Goal: Find contact information: Find contact information

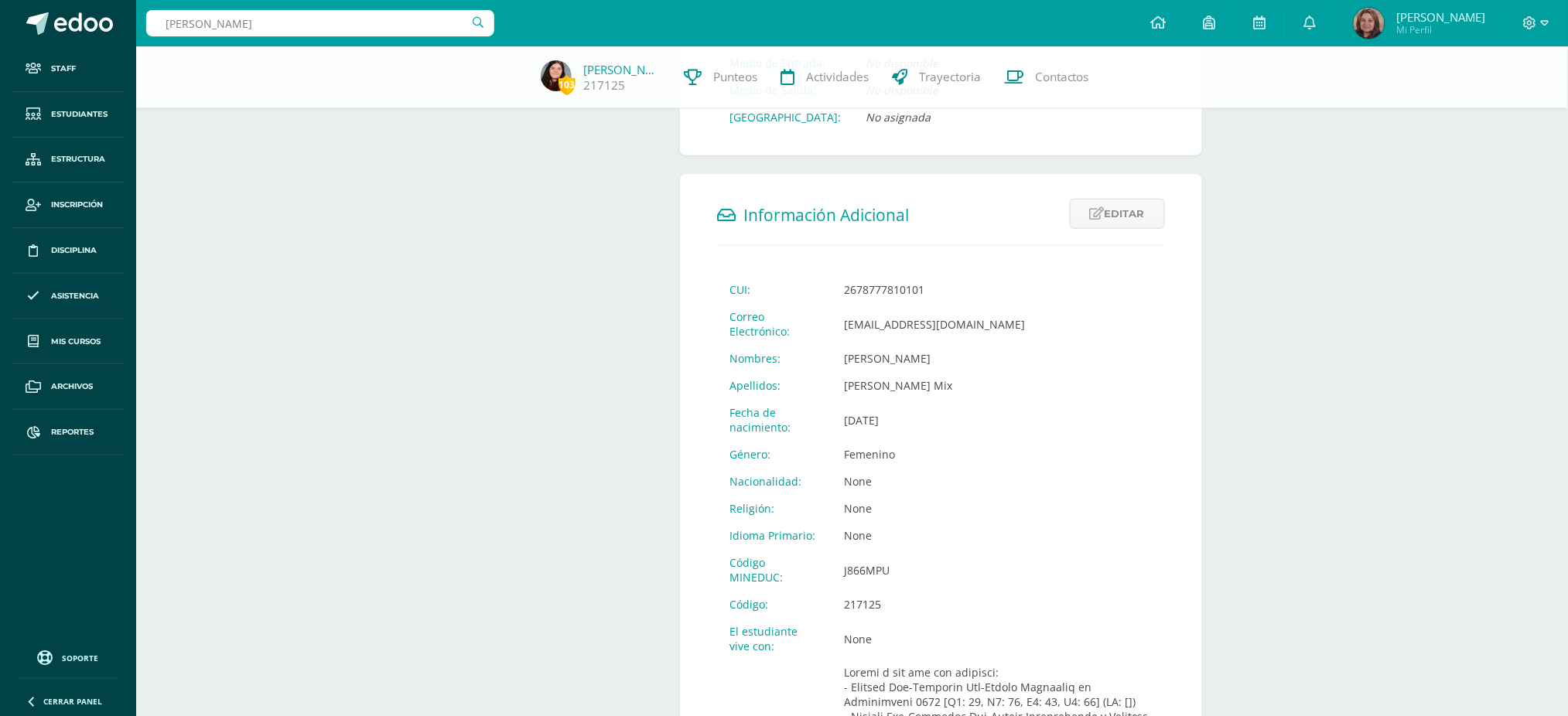
scroll to position [412, 0]
click at [151, 14] on input "[PERSON_NAME]" at bounding box center [320, 22] width 348 height 26
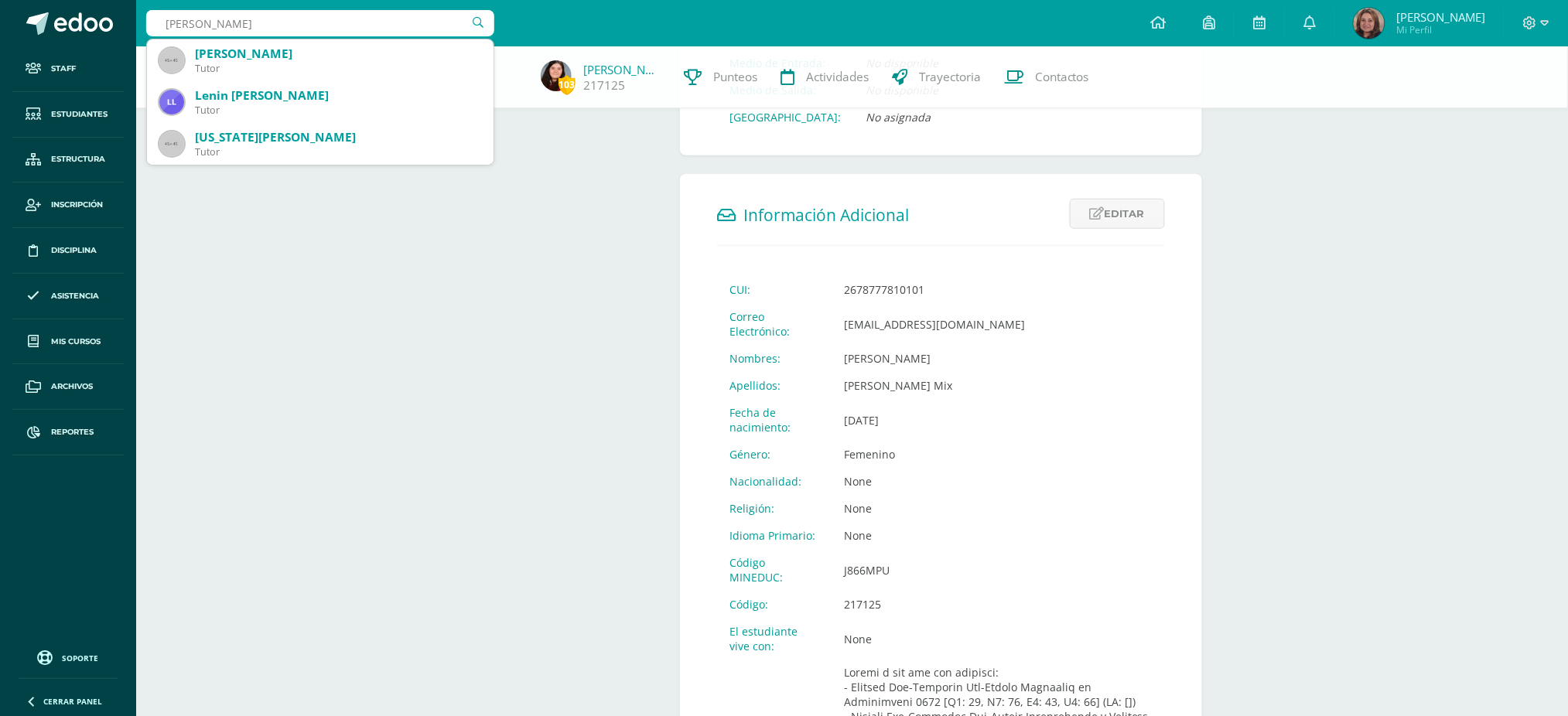
type input "[PERSON_NAME]"
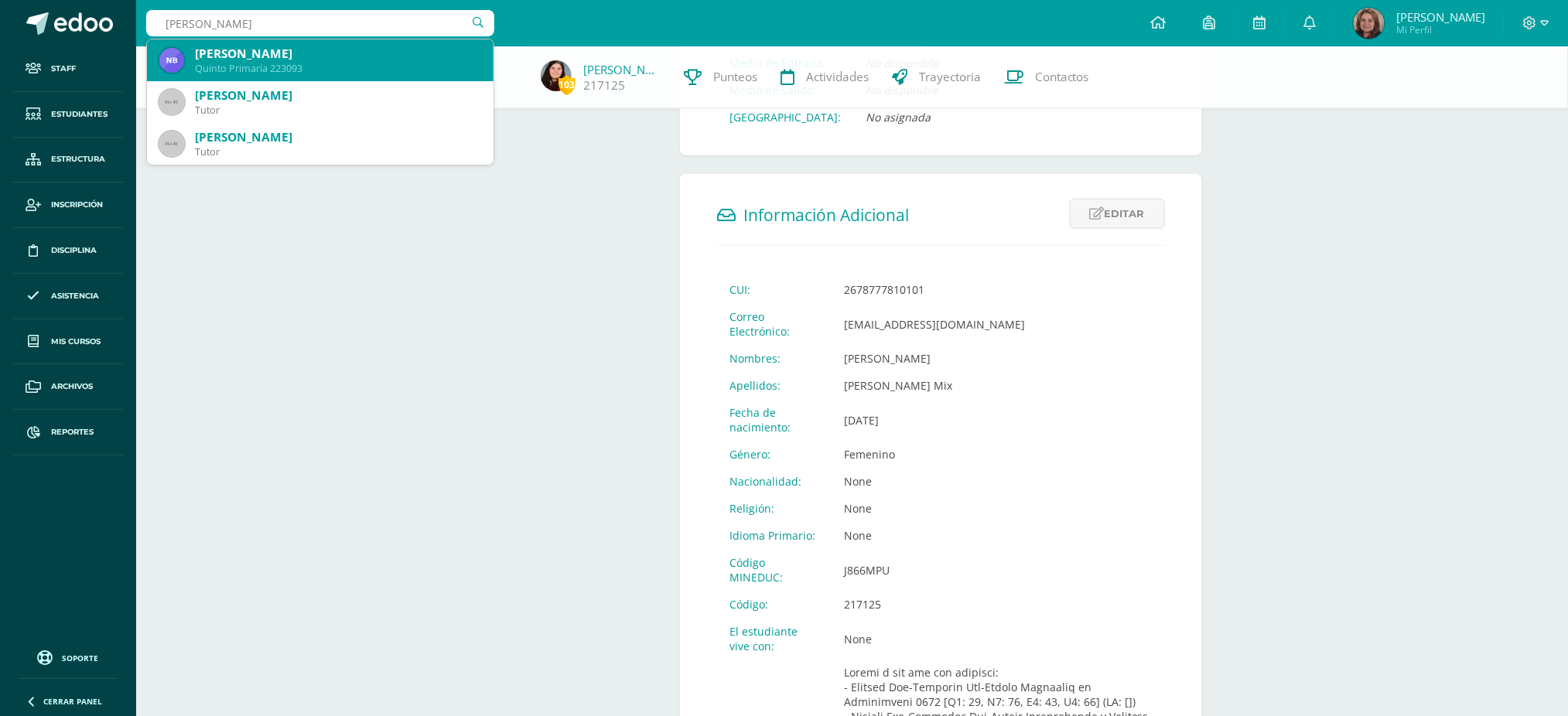
click at [271, 62] on div "Quinto Primaria 223093" at bounding box center [338, 69] width 286 height 14
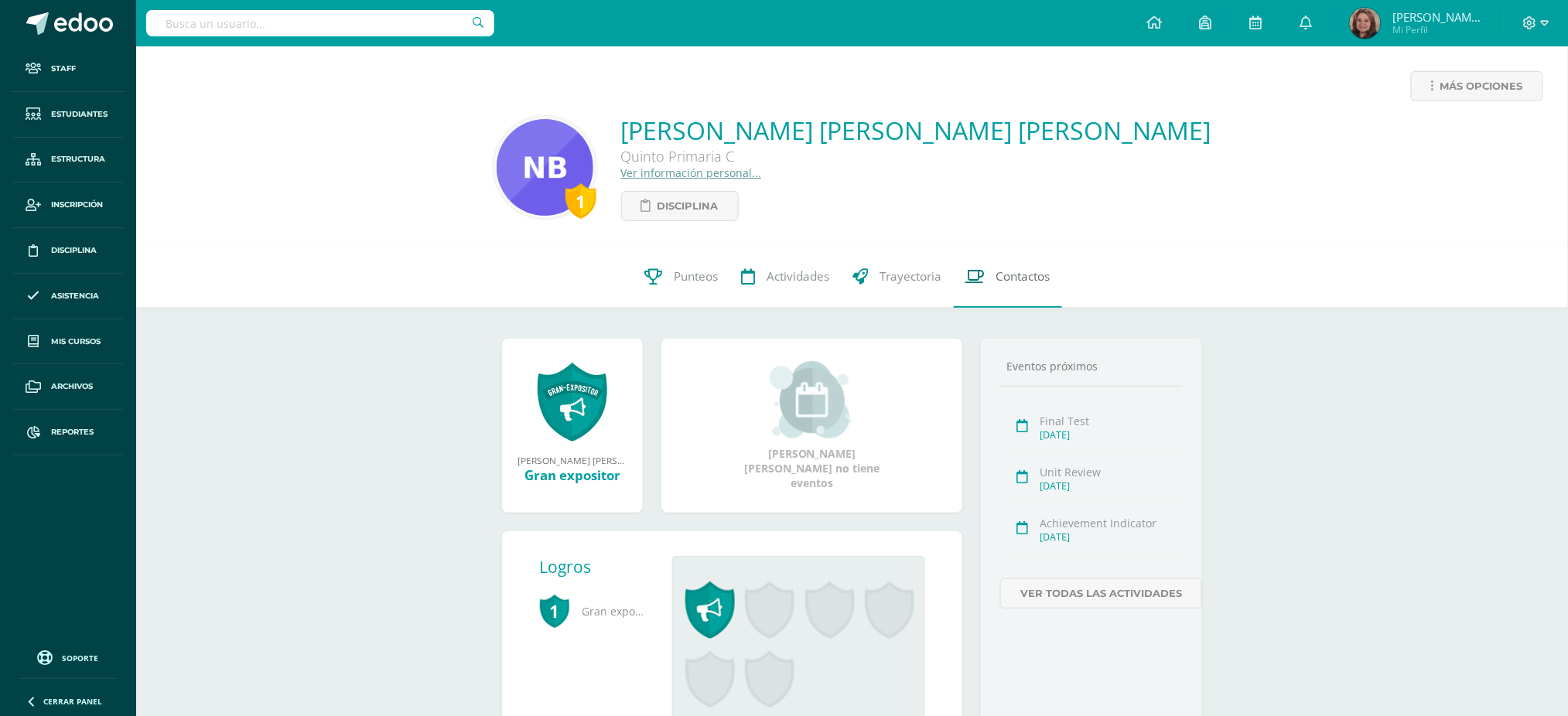
click at [1008, 278] on span "Contactos" at bounding box center [1024, 277] width 54 height 16
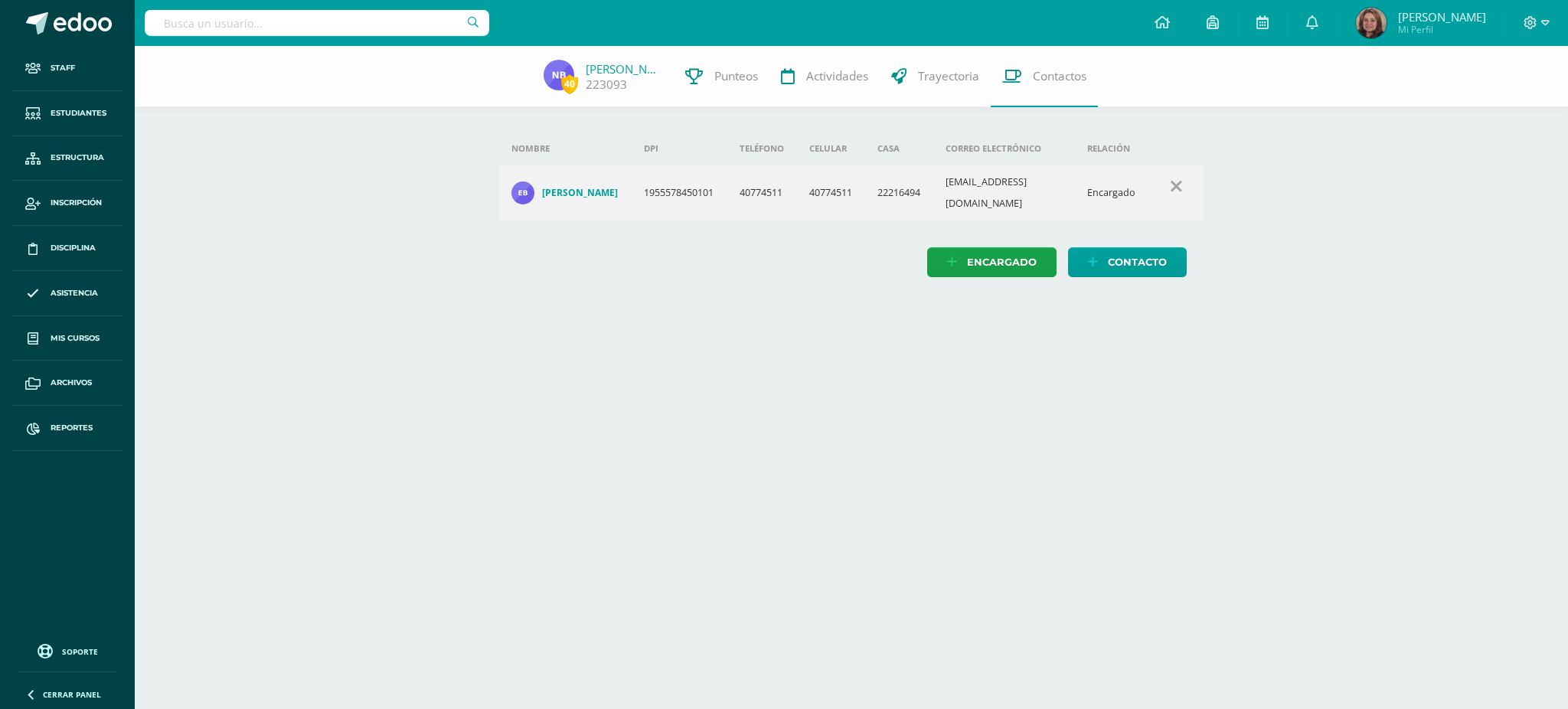
click at [327, 26] on input "text" at bounding box center [317, 22] width 345 height 26
type input "emily león"
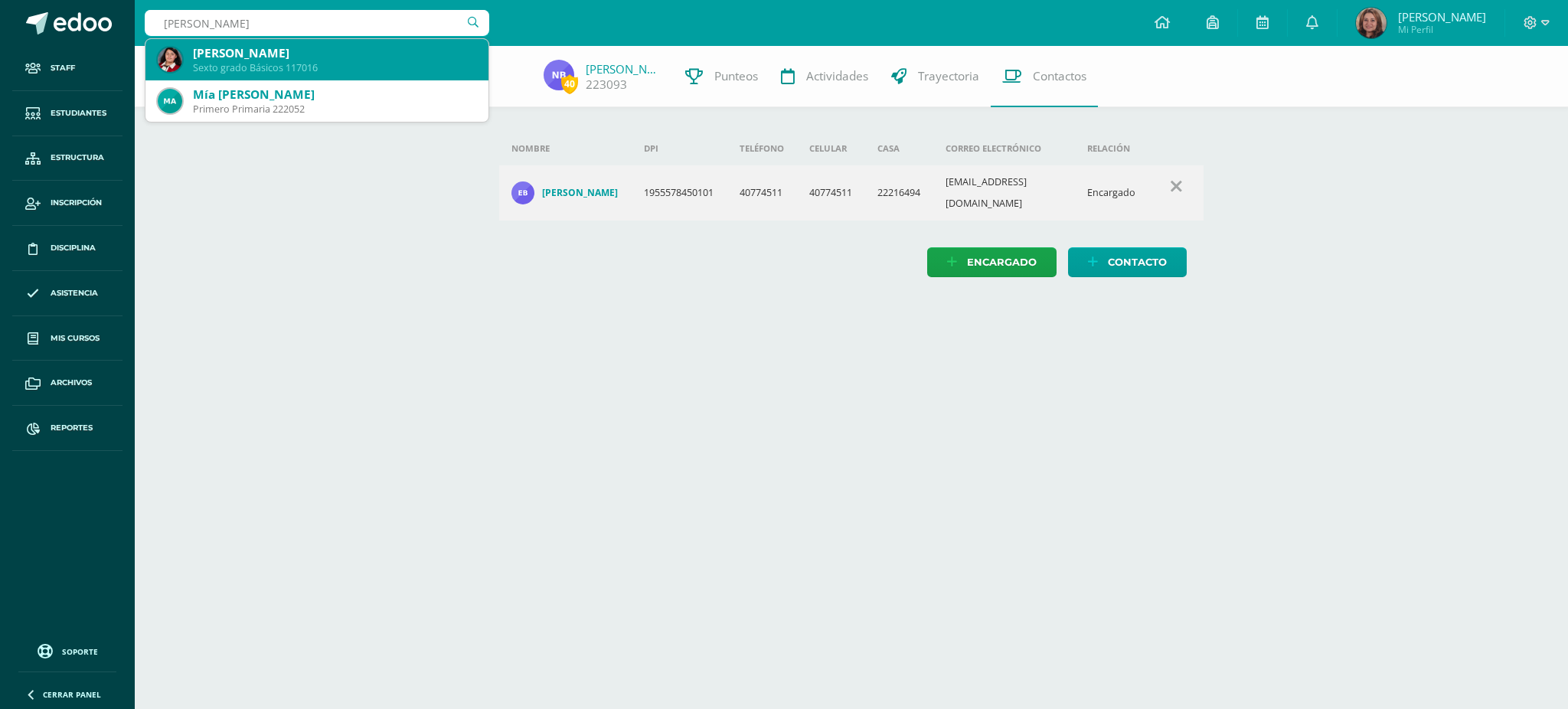
click at [305, 61] on div "Sexto grado Básicos 117016" at bounding box center [334, 68] width 283 height 13
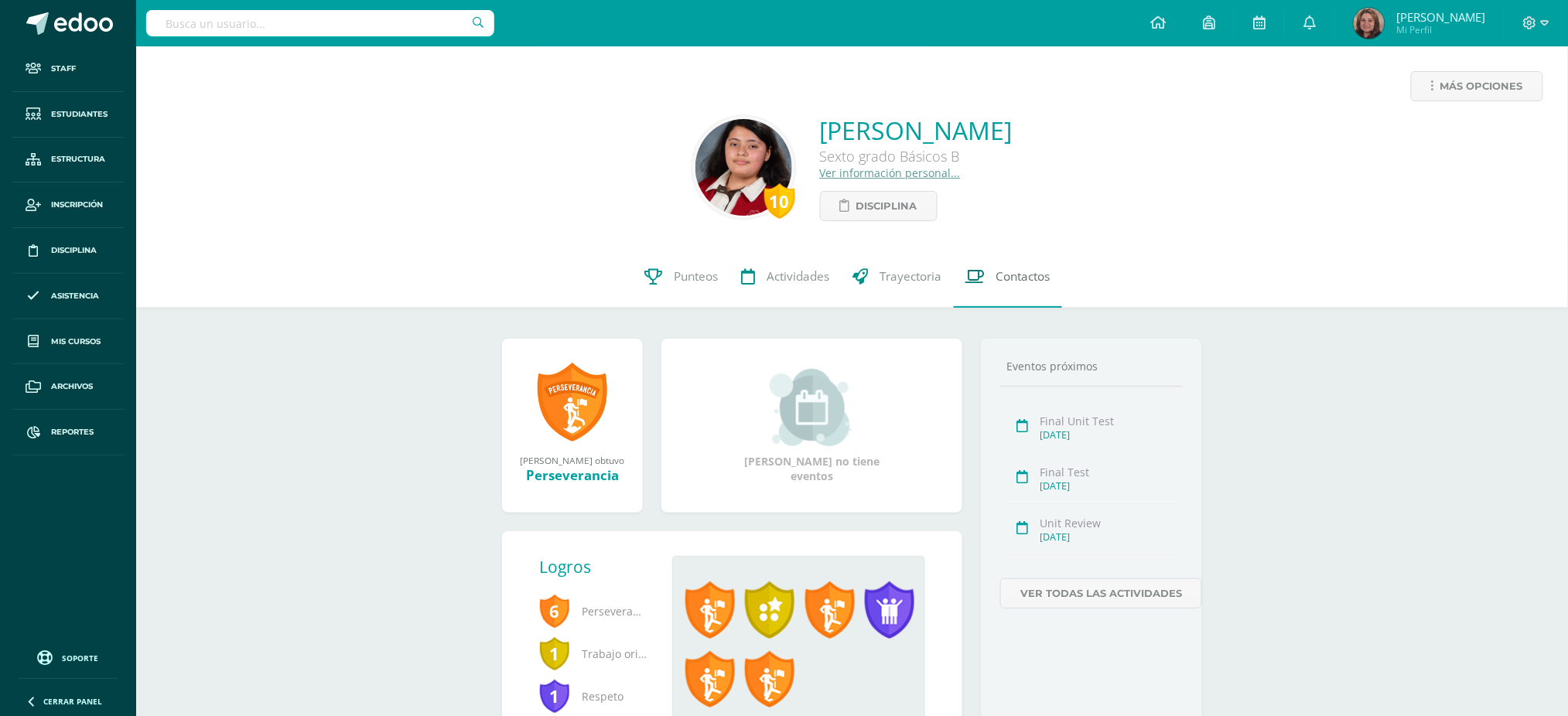
click at [1040, 274] on span "Contactos" at bounding box center [1024, 277] width 54 height 16
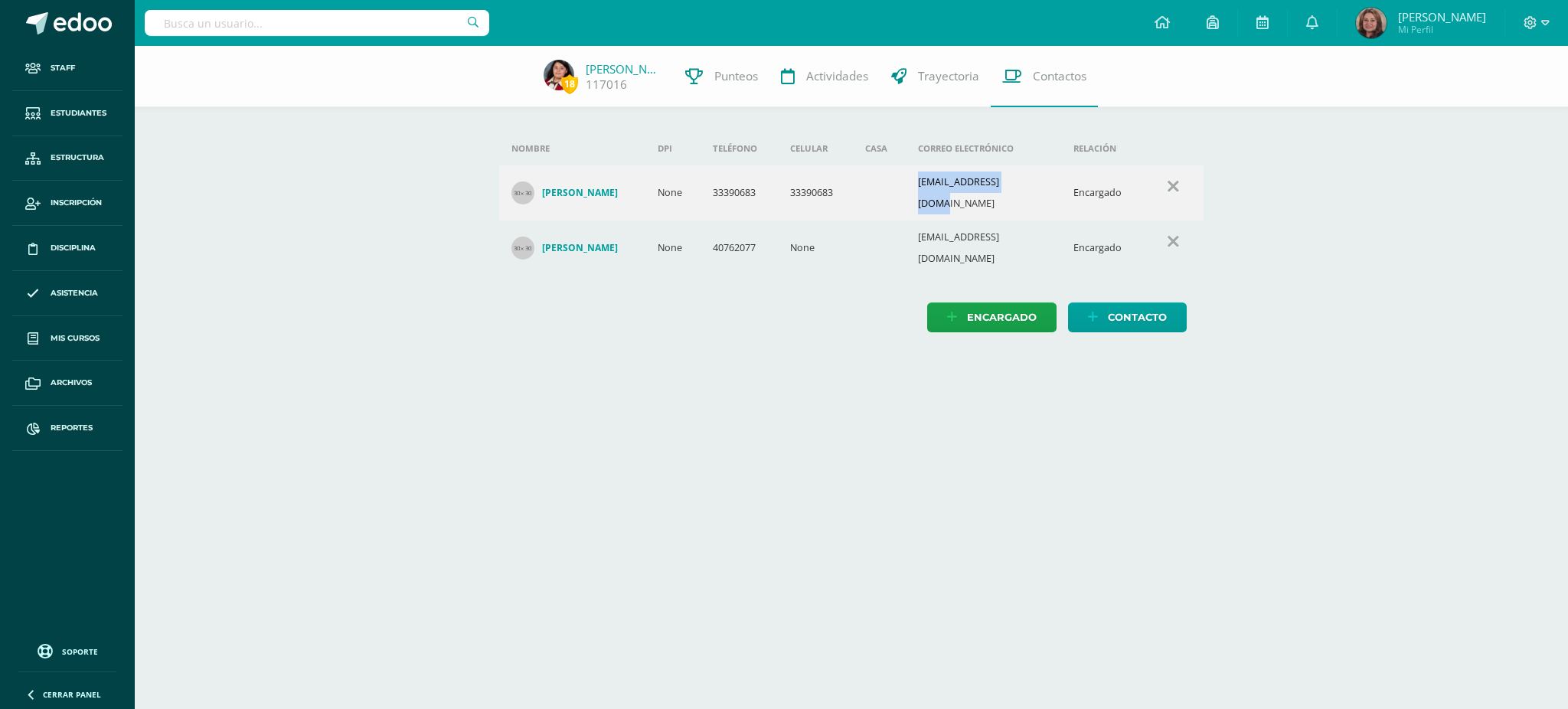
drag, startPoint x: 922, startPoint y: 183, endPoint x: 1038, endPoint y: 179, distance: 116.1
click at [1038, 179] on td "magmosaaly@gmail.com" at bounding box center [984, 192] width 157 height 55
copy td "magmosaaly@gmail.com"
drag, startPoint x: 911, startPoint y: 229, endPoint x: 1049, endPoint y: 227, distance: 138.0
click at [1049, 227] on tr "Edgar Rene Leon Hernandez None 40762077 None dragelone@hotmail.com Encargado" at bounding box center [852, 248] width 705 height 55
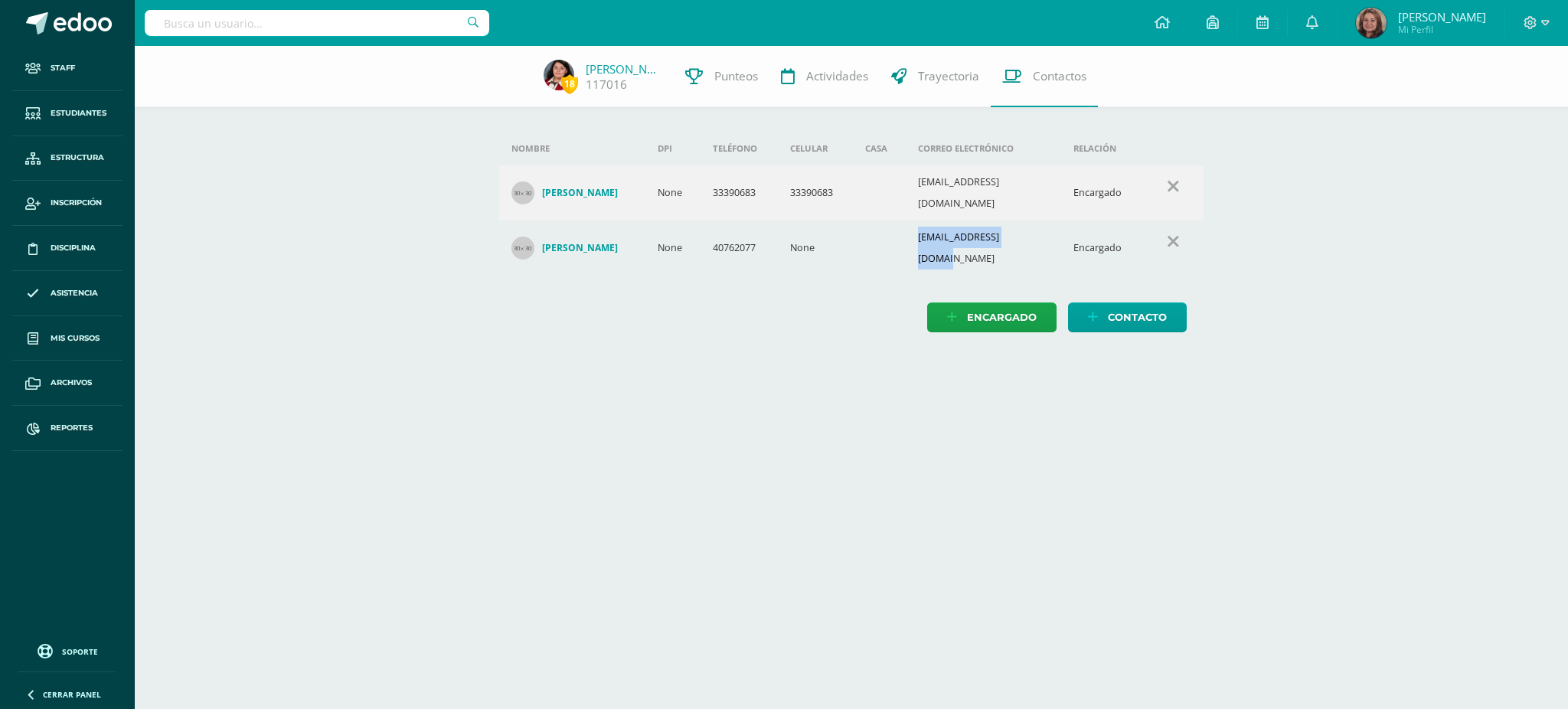
copy tr "dragelone@hotmail.com"
click at [602, 70] on link "Emily León" at bounding box center [625, 69] width 77 height 15
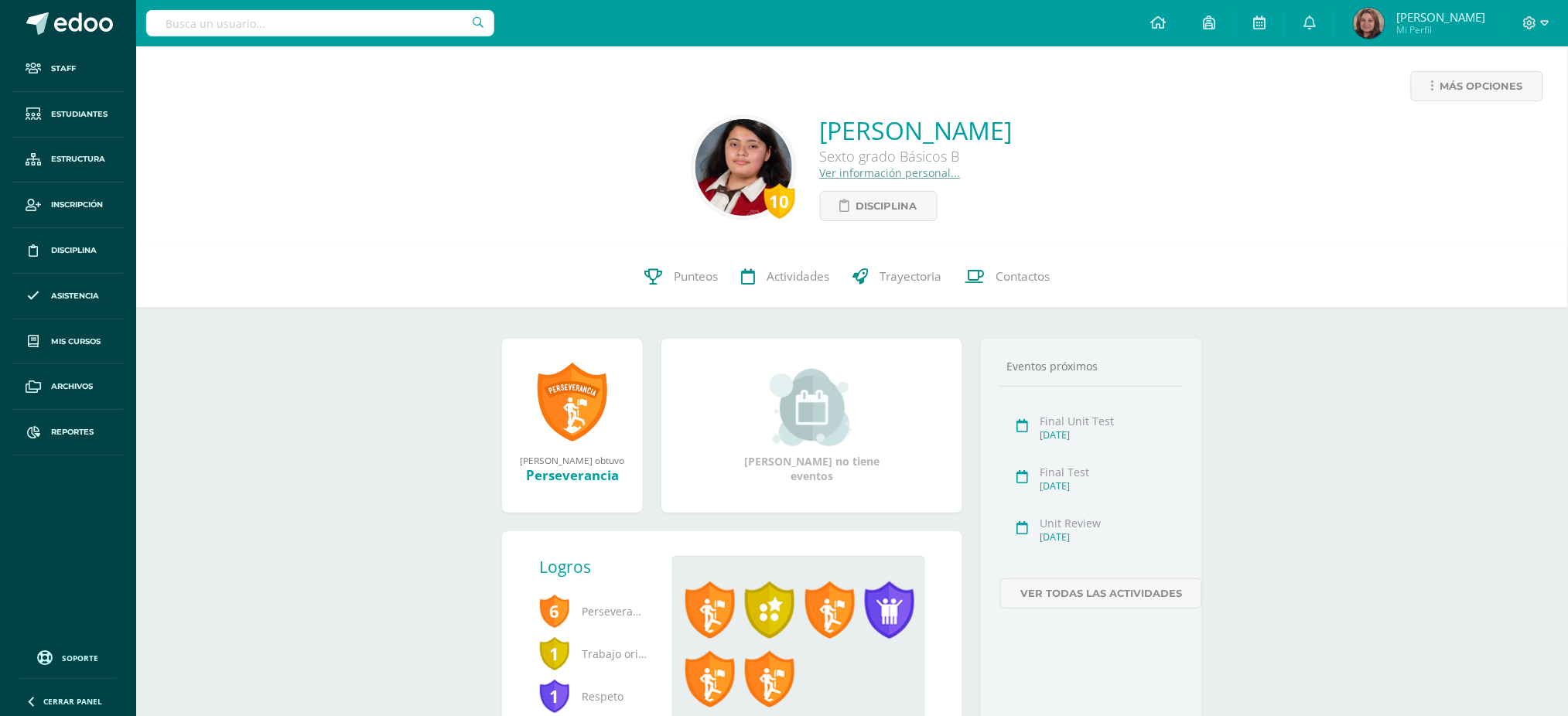
click at [310, 18] on input "text" at bounding box center [320, 22] width 348 height 26
type input "pérez orellana"
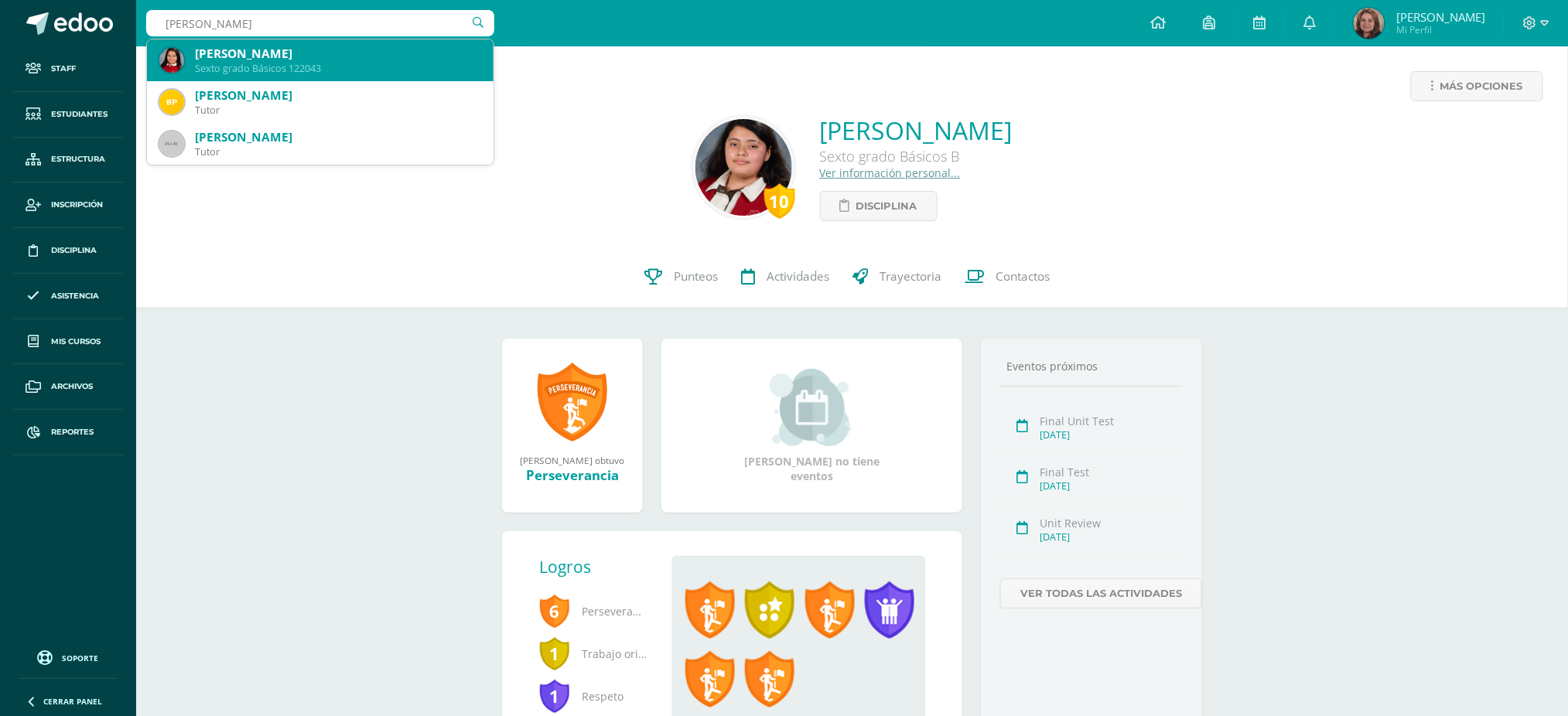
click at [322, 48] on div "María René Pérez Orellana" at bounding box center [338, 53] width 286 height 16
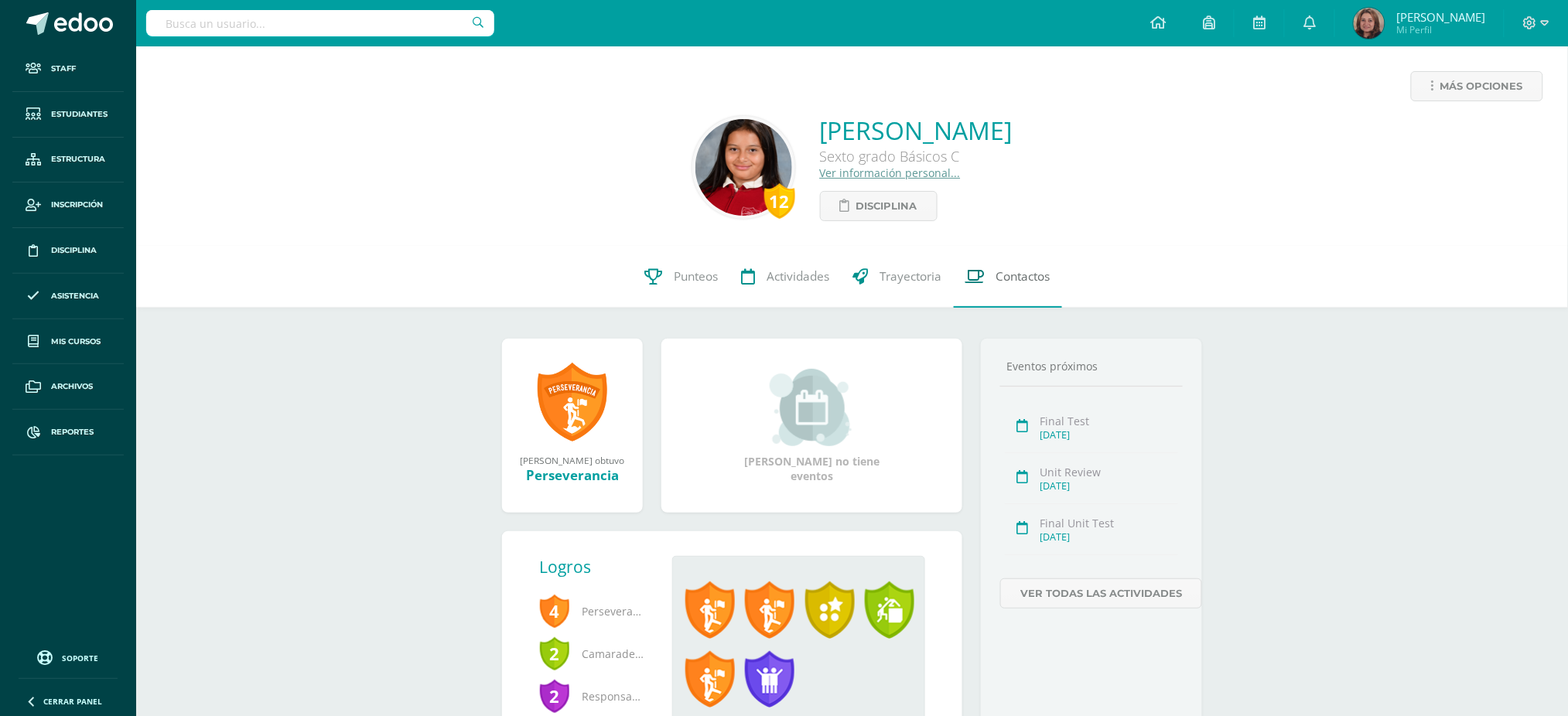
click at [1027, 276] on span "Contactos" at bounding box center [1024, 277] width 54 height 16
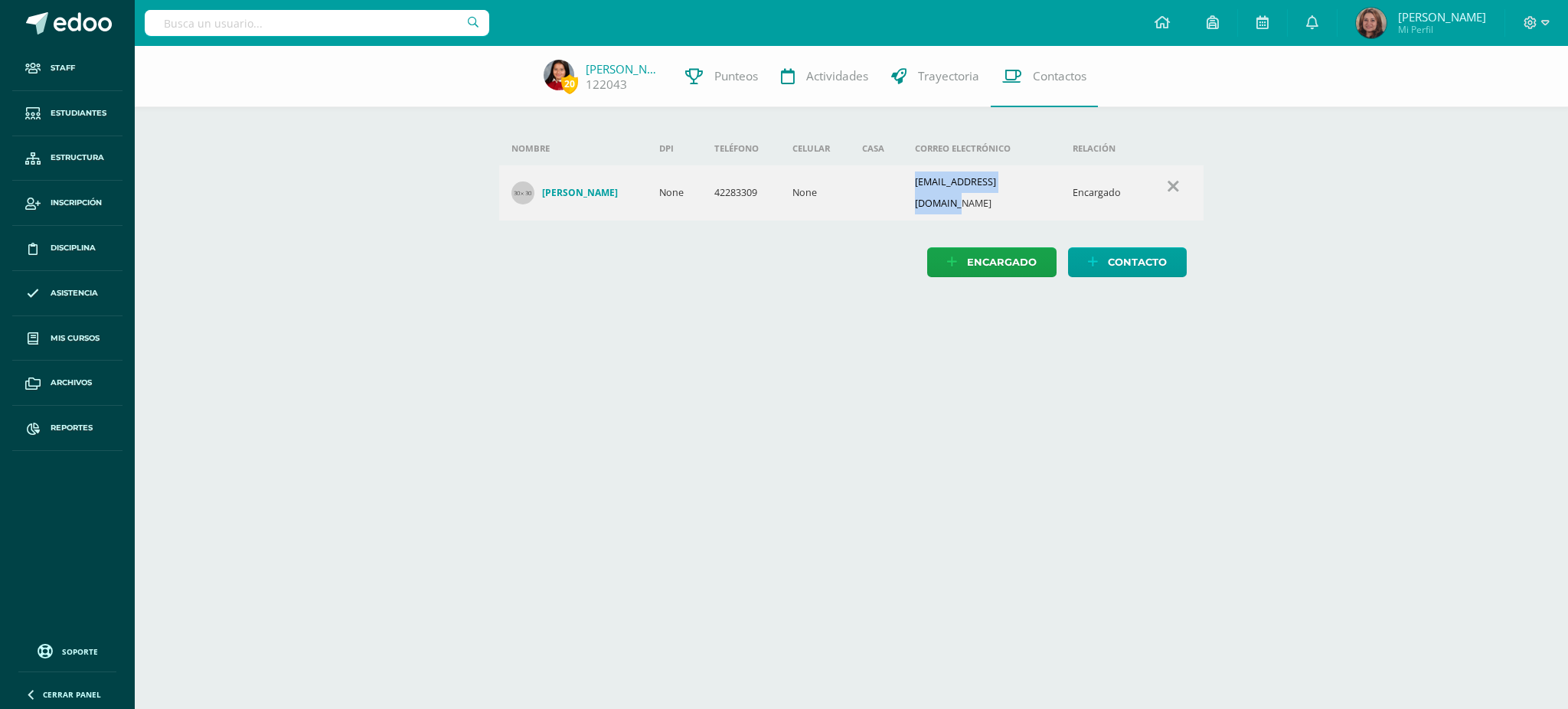
drag, startPoint x: 893, startPoint y: 183, endPoint x: 1035, endPoint y: 183, distance: 142.0
click at [1035, 183] on tr "Lilian Francisca Orellana Mendez None 42283309 None lilioremendez@gmail.com Enc…" at bounding box center [852, 192] width 705 height 55
copy tr "lilioremendez@gmail.com"
click at [329, 28] on input "text" at bounding box center [317, 22] width 345 height 26
type input "zarazúa"
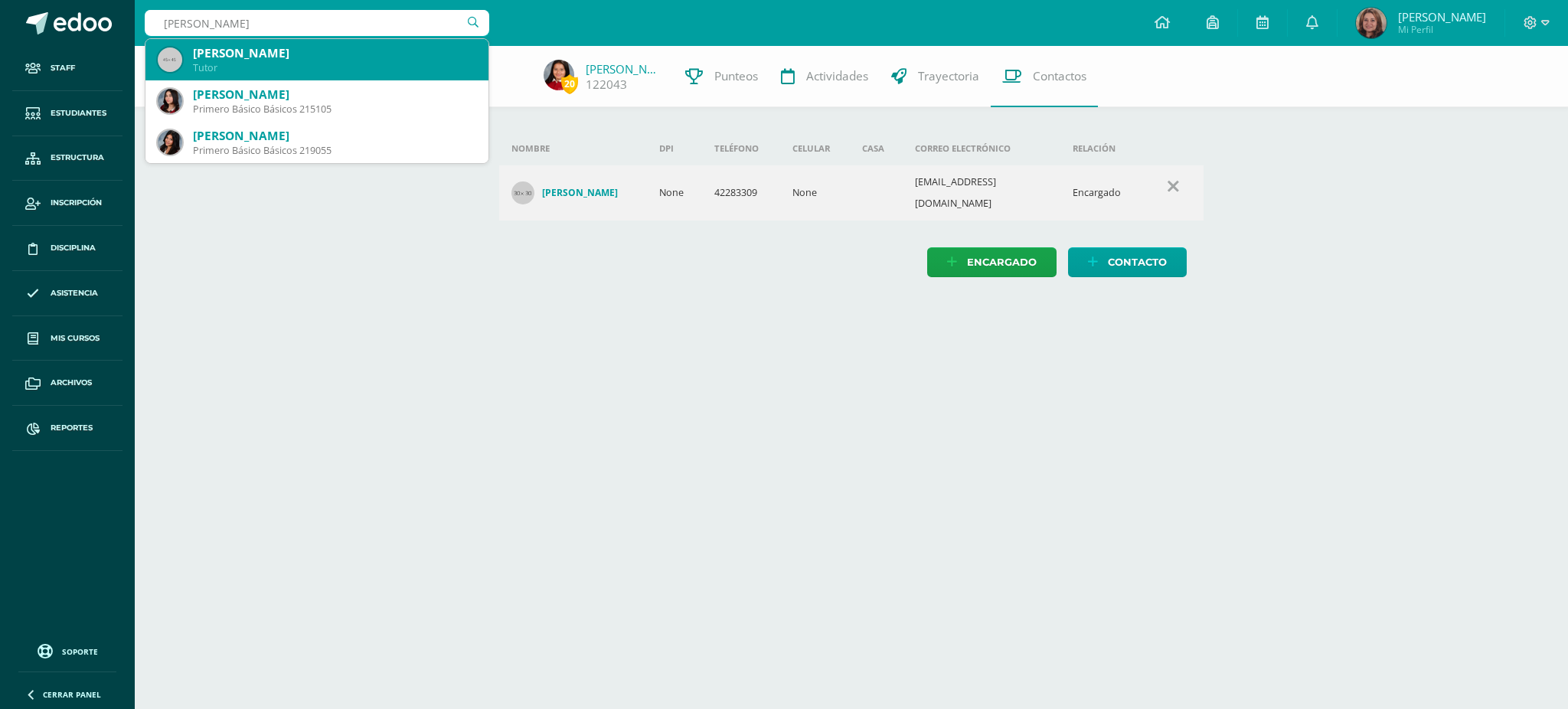
click at [327, 62] on div "Tutor" at bounding box center [334, 68] width 283 height 13
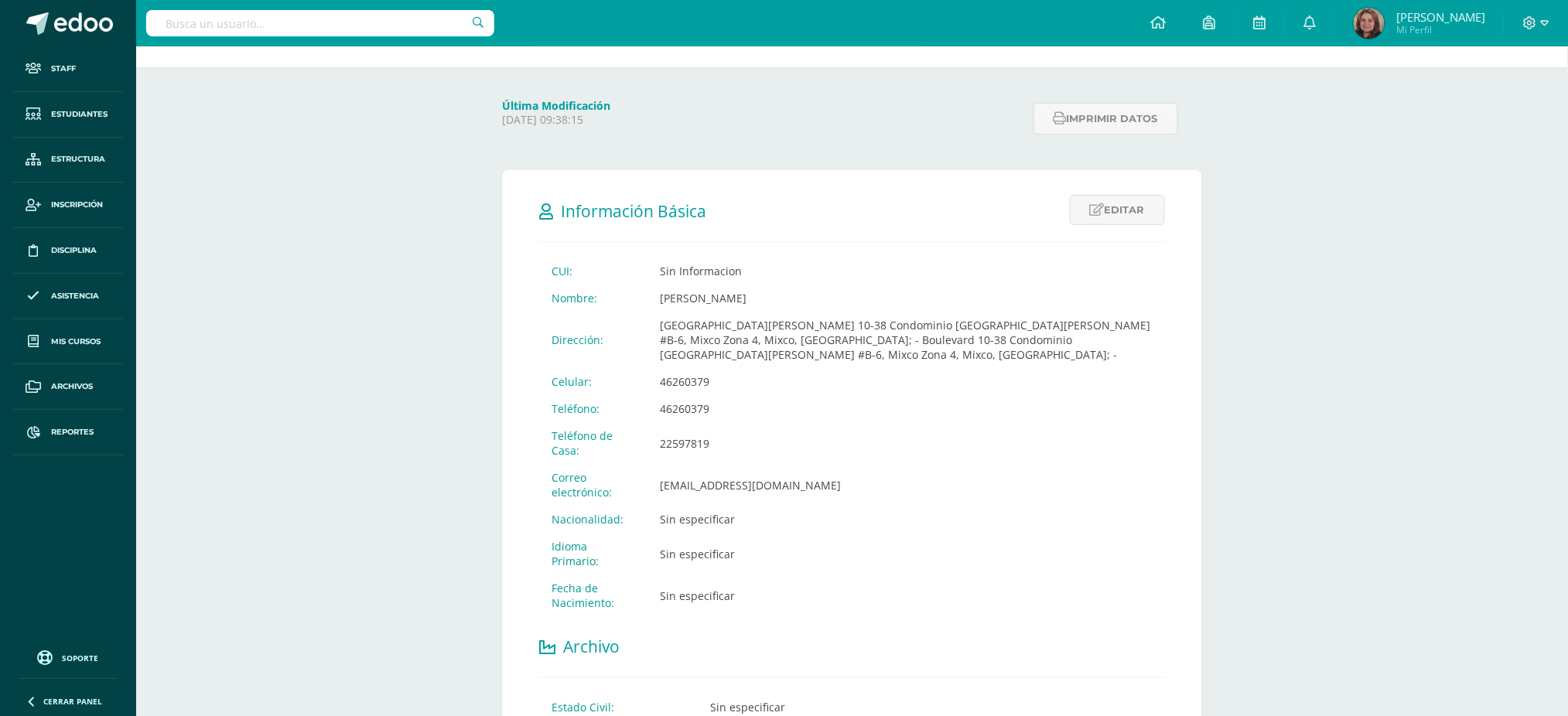
scroll to position [206, 0]
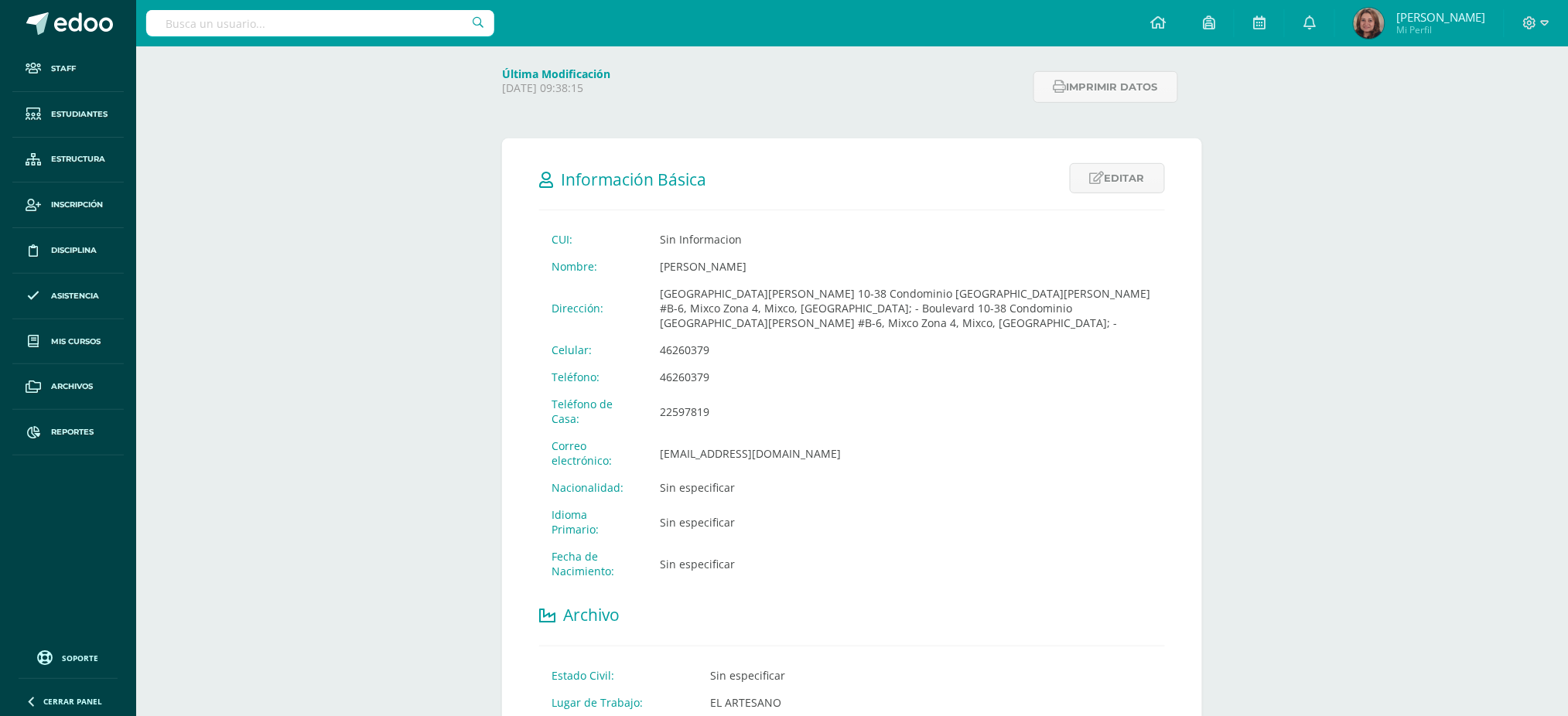
drag, startPoint x: 830, startPoint y: 441, endPoint x: 641, endPoint y: 443, distance: 189.0
click at [641, 443] on tr "Correo electrónico: [EMAIL_ADDRESS][DOMAIN_NAME]" at bounding box center [852, 453] width 626 height 42
copy tr "Correo electrónico: [EMAIL_ADDRESS][DOMAIN_NAME]"
click at [315, 25] on input "text" at bounding box center [320, 22] width 348 height 26
type input "[PERSON_NAME]"
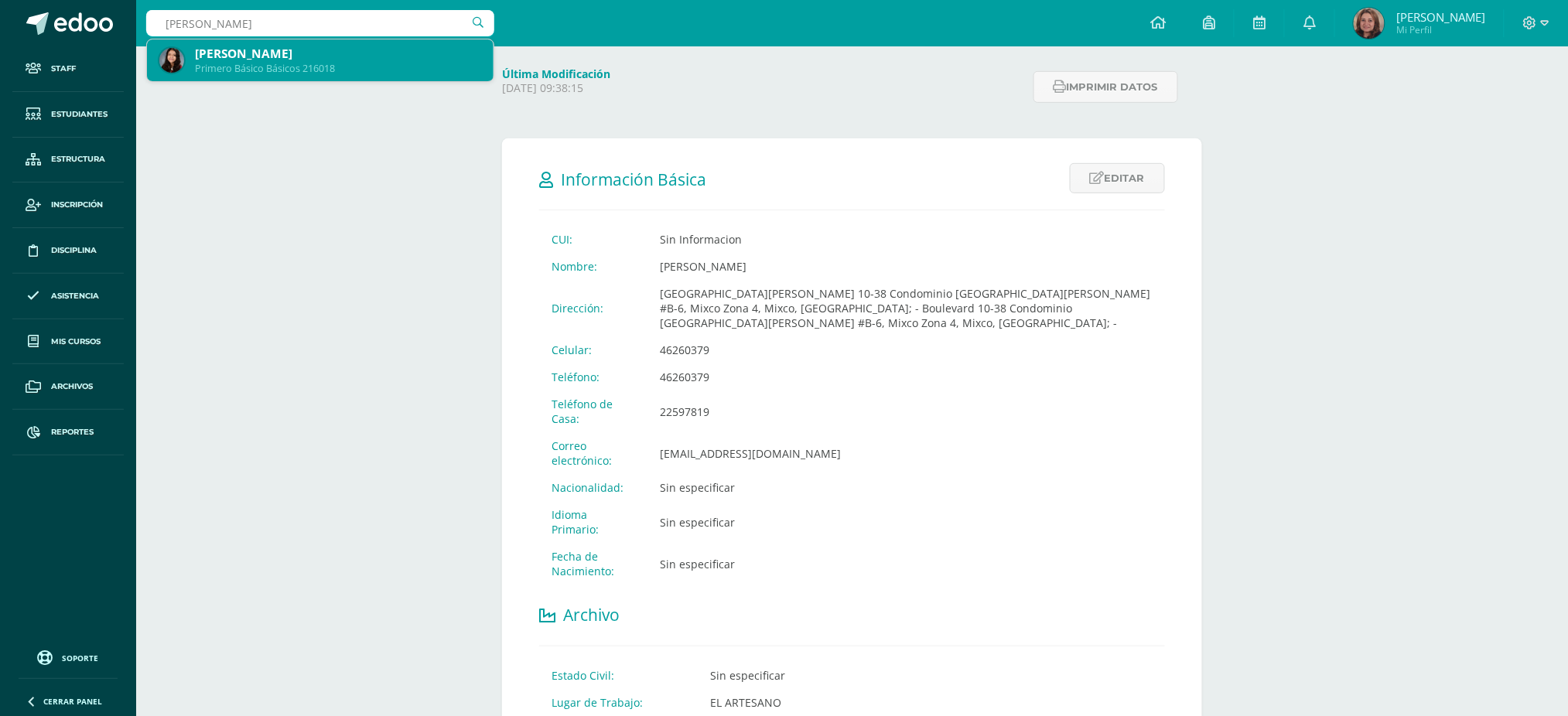
click at [314, 48] on div "[PERSON_NAME]" at bounding box center [338, 53] width 286 height 16
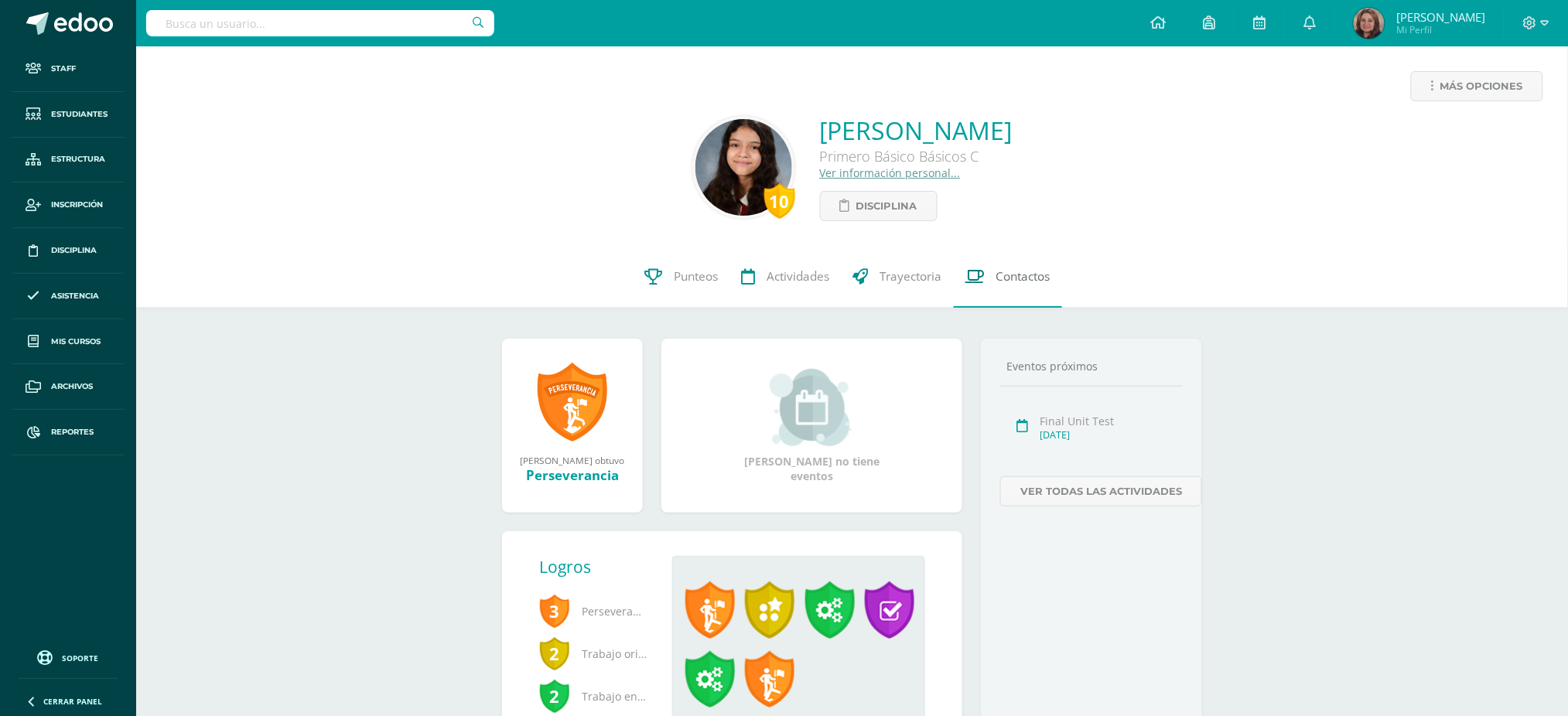
click at [1012, 279] on span "Contactos" at bounding box center [1024, 277] width 54 height 16
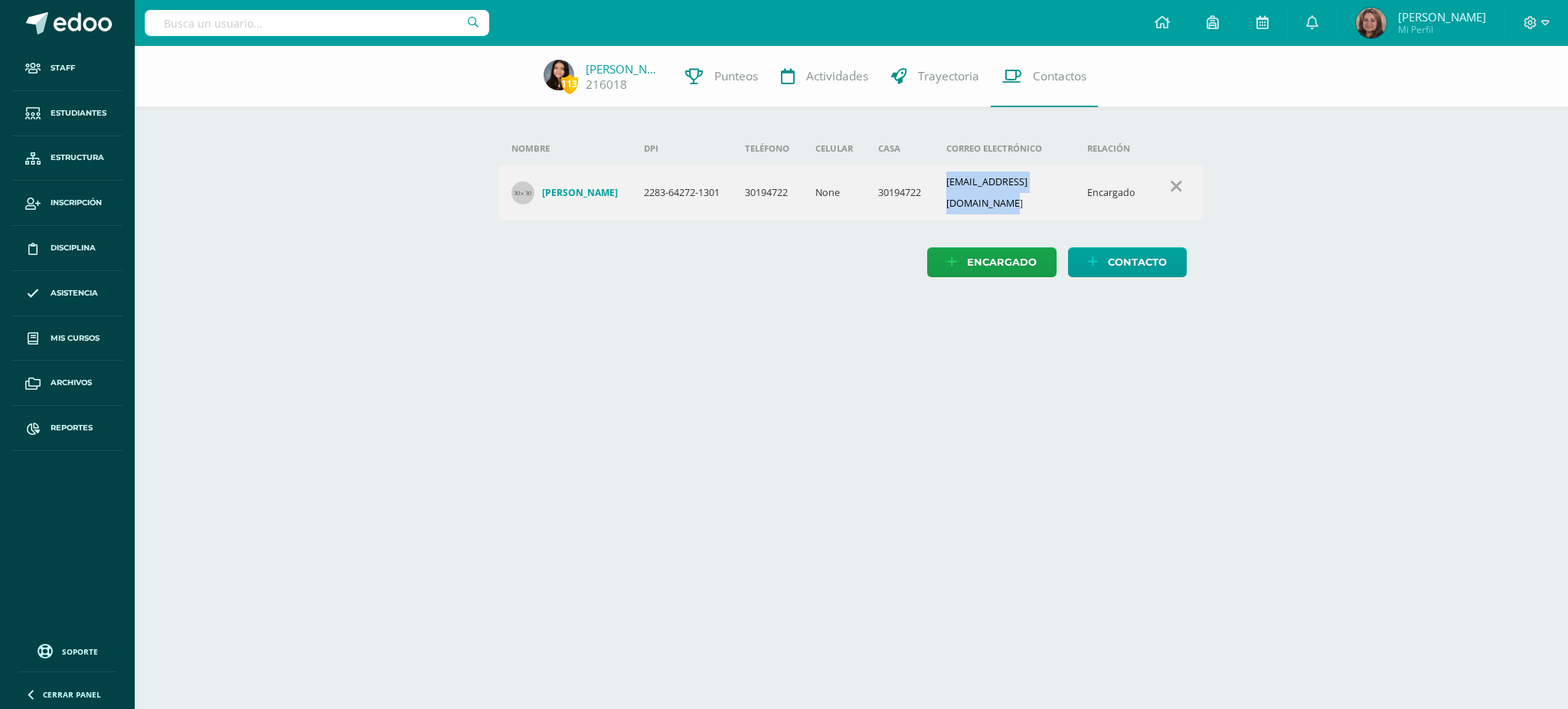
drag, startPoint x: 941, startPoint y: 194, endPoint x: 1080, endPoint y: 194, distance: 139.0
click at [1075, 194] on td "[EMAIL_ADDRESS][DOMAIN_NAME]" at bounding box center [1004, 192] width 141 height 55
copy td "[EMAIL_ADDRESS][DOMAIN_NAME]"
click at [310, 23] on input "text" at bounding box center [317, 22] width 345 height 26
type input "orellana kamila"
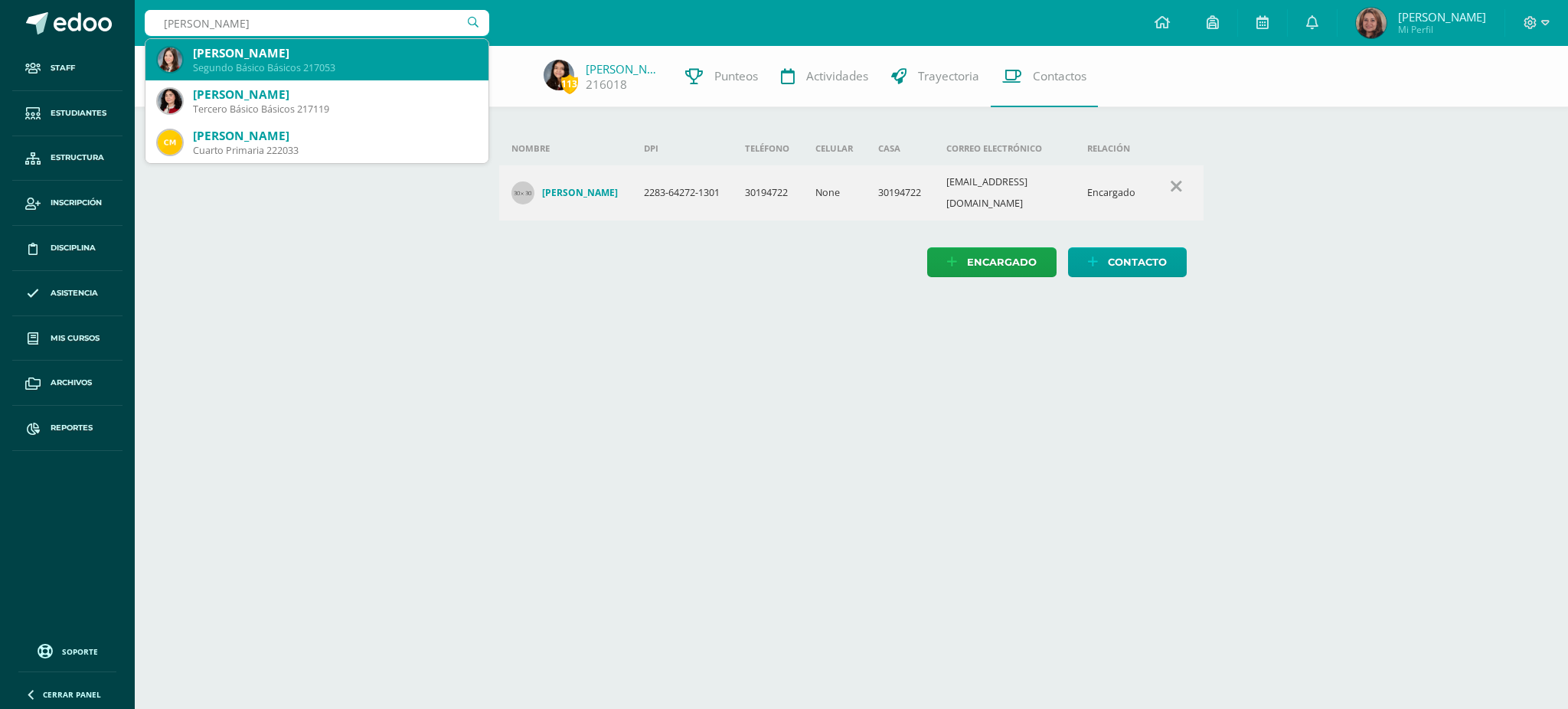
click at [306, 59] on div "[PERSON_NAME]" at bounding box center [334, 53] width 283 height 16
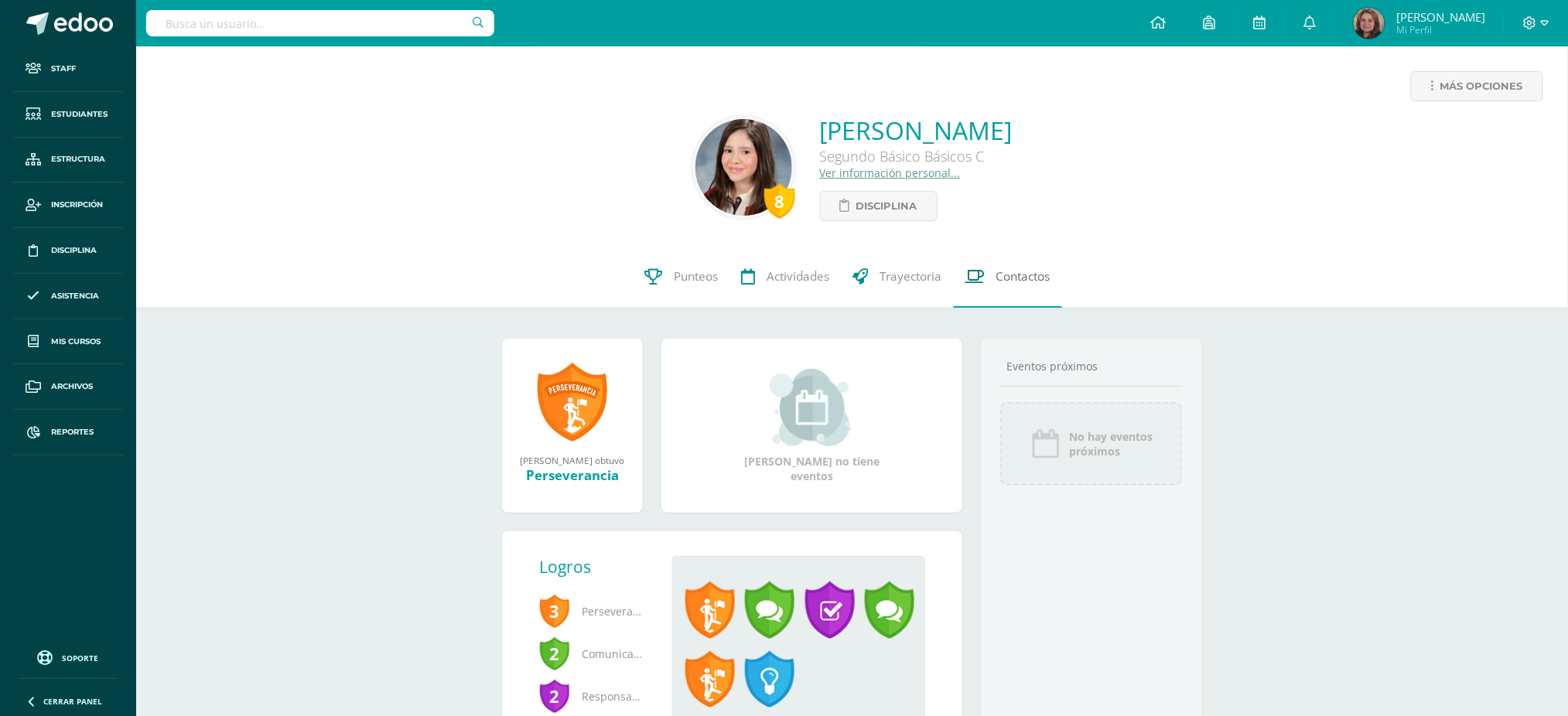
click at [1009, 277] on span "Contactos" at bounding box center [1024, 277] width 54 height 16
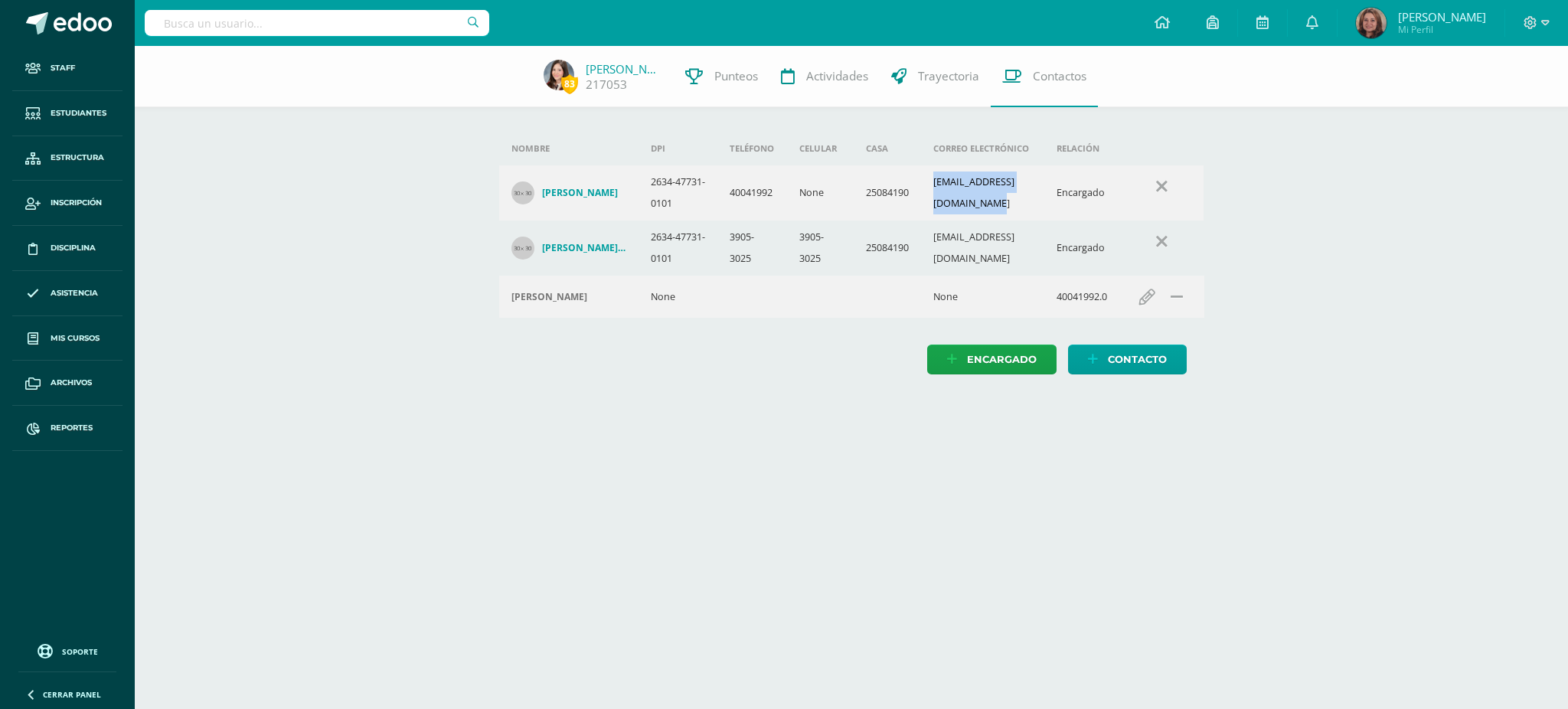
drag, startPoint x: 904, startPoint y: 203, endPoint x: 1046, endPoint y: 209, distance: 142.1
click at [1045, 209] on td "karinapldorellana@gmail.com" at bounding box center [983, 192] width 124 height 55
copy td "karinapldorellana@gmail.com"
drag, startPoint x: 915, startPoint y: 281, endPoint x: 1058, endPoint y: 281, distance: 143.0
click at [1058, 276] on tr "Berner Raul Orellana Gomez 2634-47731-0101 3905-3025 3905-3025 25084190 bernero…" at bounding box center [852, 248] width 705 height 55
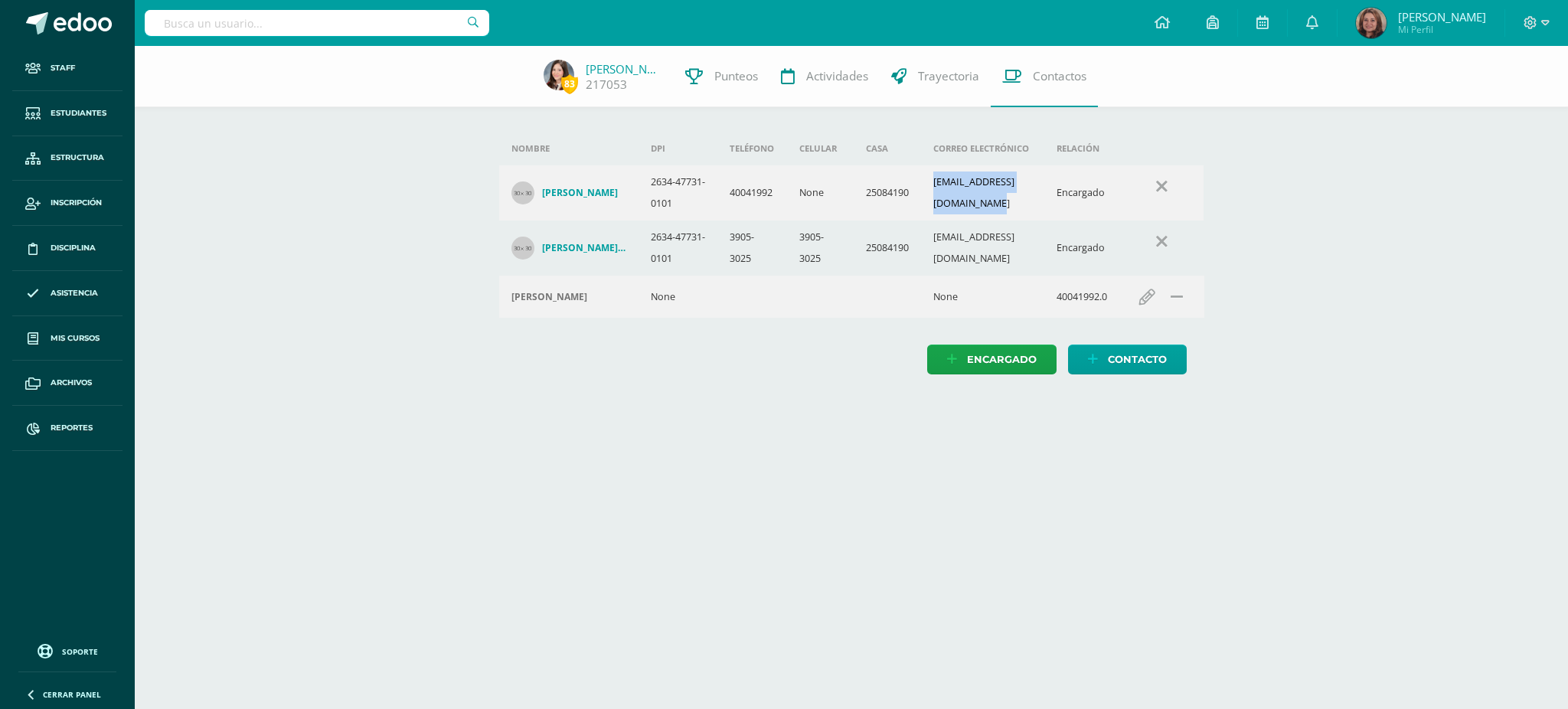
click at [999, 276] on td "bernerorellana@gmail.com" at bounding box center [983, 248] width 124 height 55
drag, startPoint x: 911, startPoint y: 280, endPoint x: 1036, endPoint y: 286, distance: 125.1
click at [1036, 276] on td "bernerorellana@gmail.com" at bounding box center [983, 248] width 124 height 55
copy td "bernerorellana@gmail.com"
click at [292, 22] on input "text" at bounding box center [317, 22] width 345 height 26
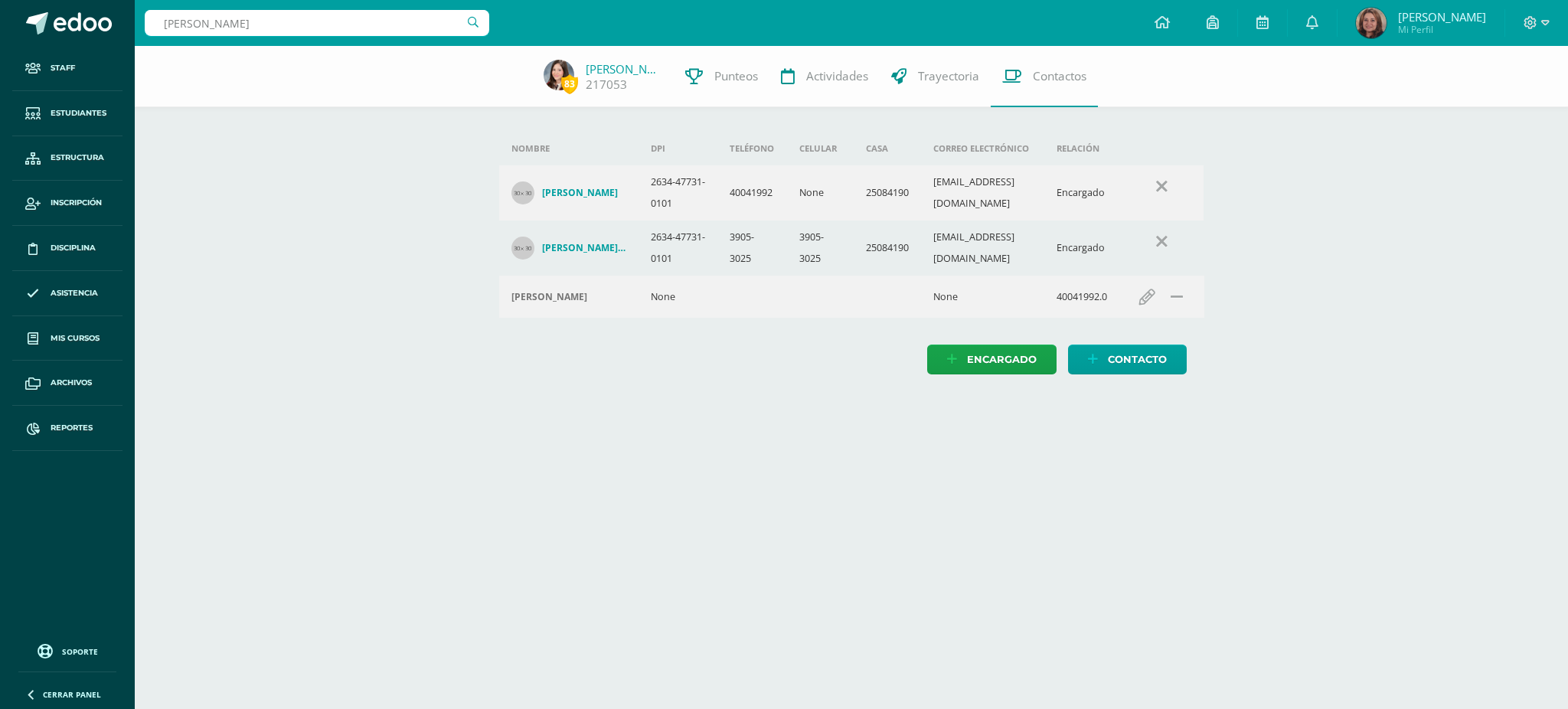
type input "dulce ramos"
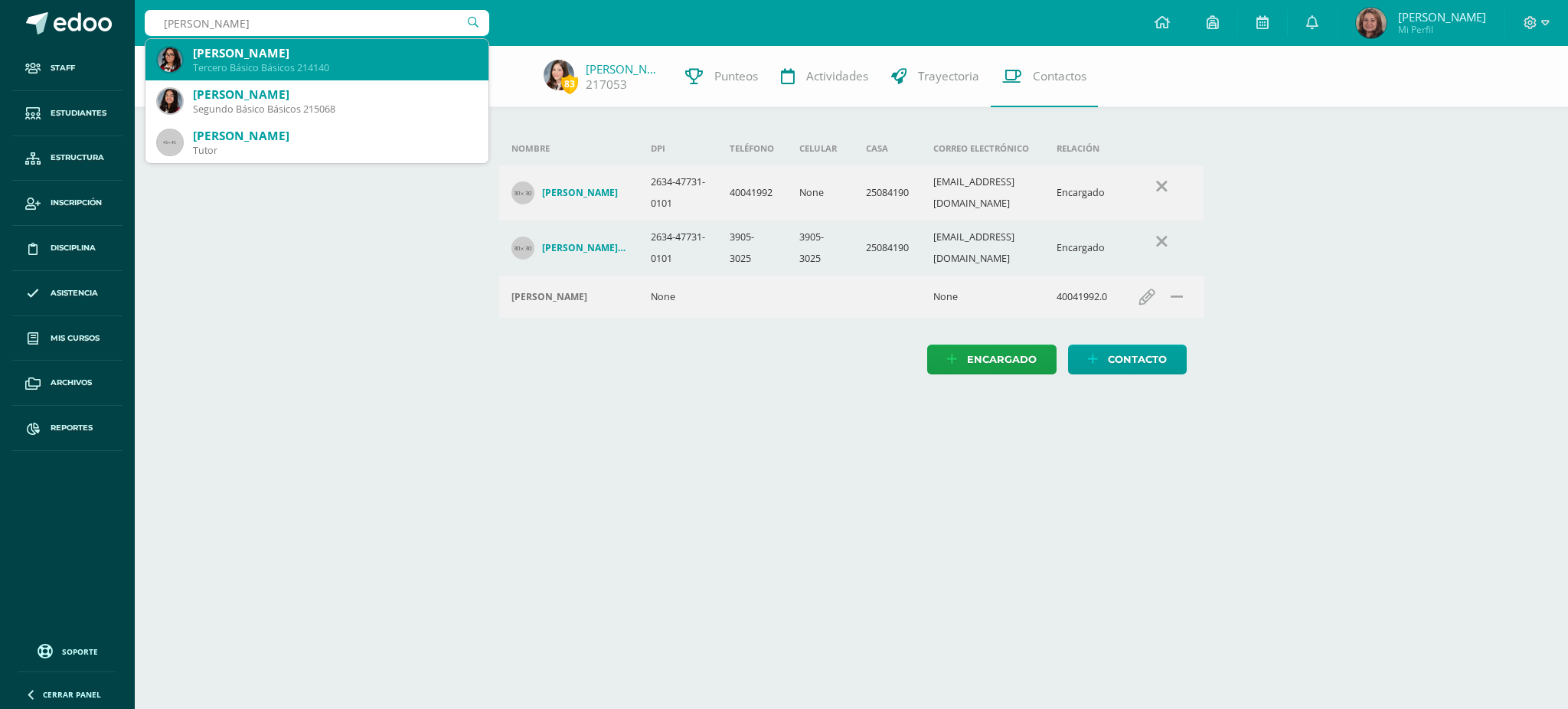
click at [296, 45] on div "Dulce Anahí Ramos Escobar" at bounding box center [334, 53] width 283 height 16
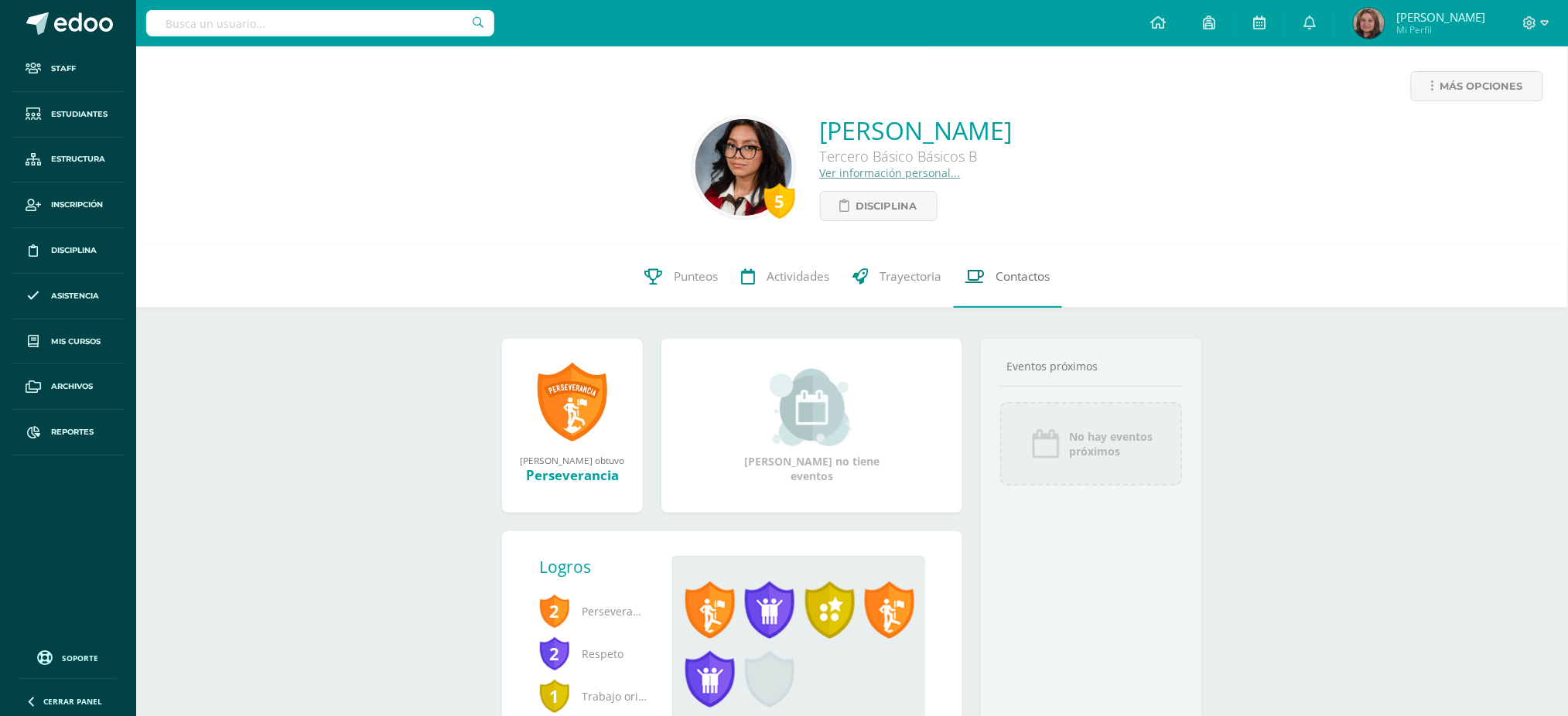
click at [1021, 276] on span "Contactos" at bounding box center [1024, 277] width 54 height 16
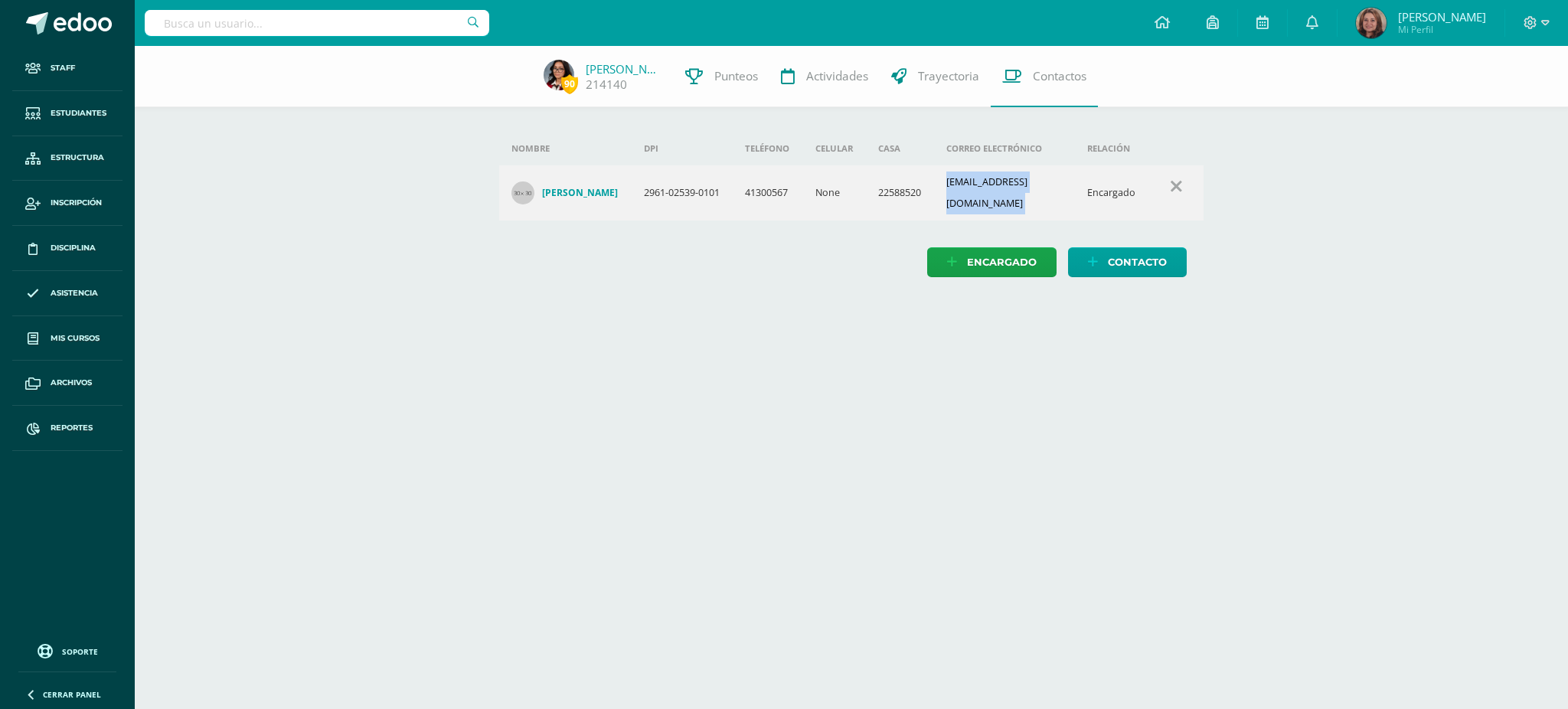
drag, startPoint x: 943, startPoint y: 194, endPoint x: 1087, endPoint y: 195, distance: 144.0
click at [1087, 195] on tr "Jennifer Kelineth Ramos Escobar 2961-02539-0101 41300567 None 22588520 jennifer…" at bounding box center [852, 192] width 705 height 55
copy td "jenniferamos912@gmail.com"
click at [327, 21] on input "text" at bounding box center [317, 22] width 345 height 26
type input "fátima lemus"
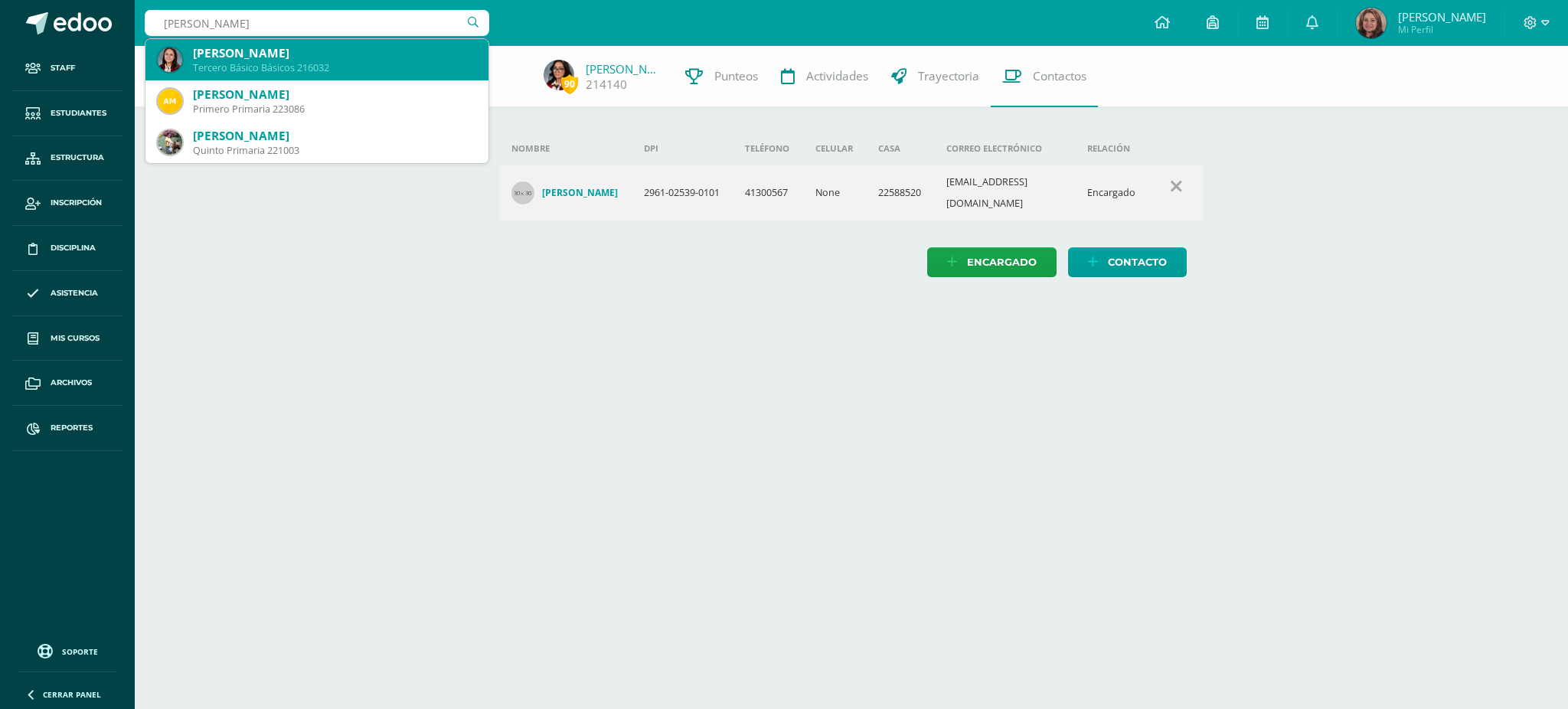
click at [320, 55] on div "Fátima Belén Lemus Morales" at bounding box center [334, 53] width 283 height 16
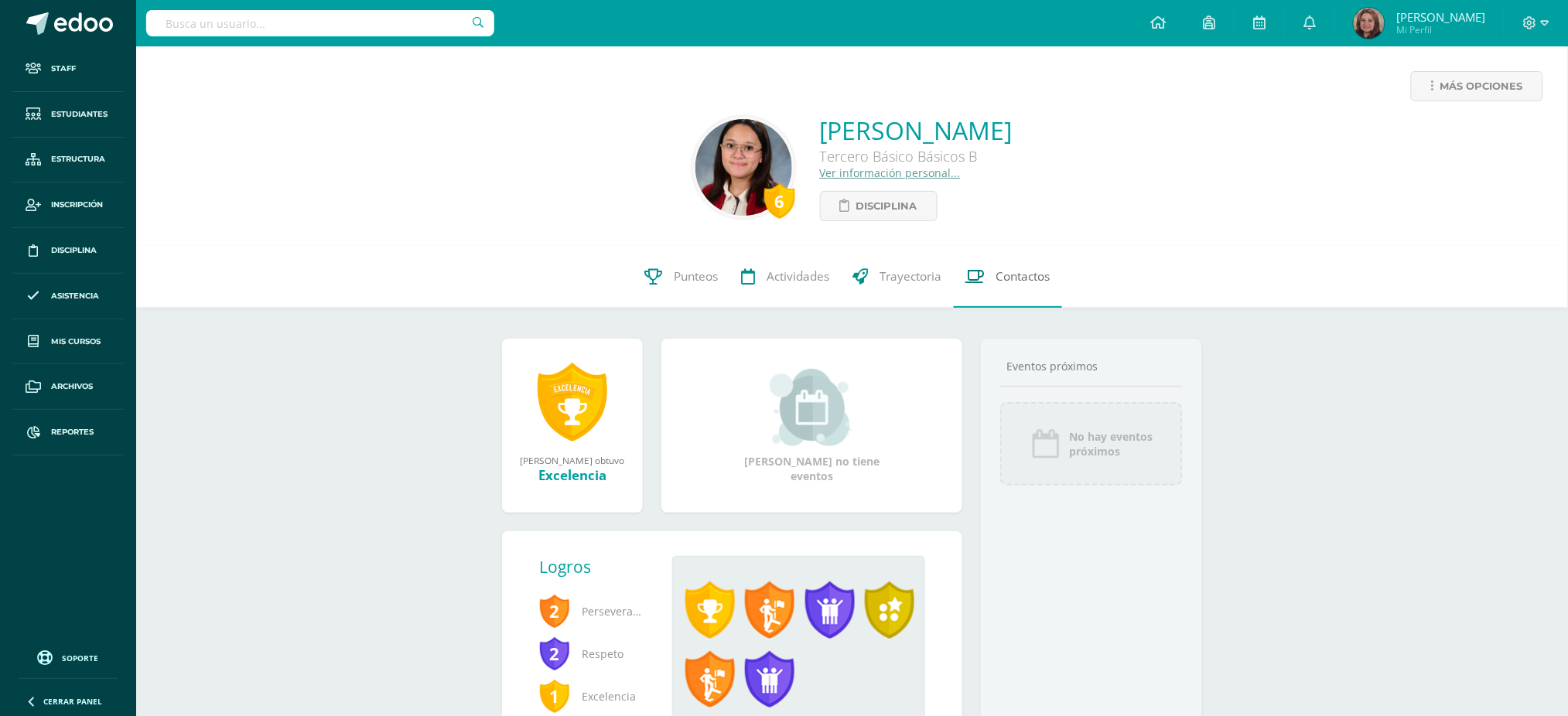
click at [997, 277] on span "Contactos" at bounding box center [1024, 277] width 54 height 16
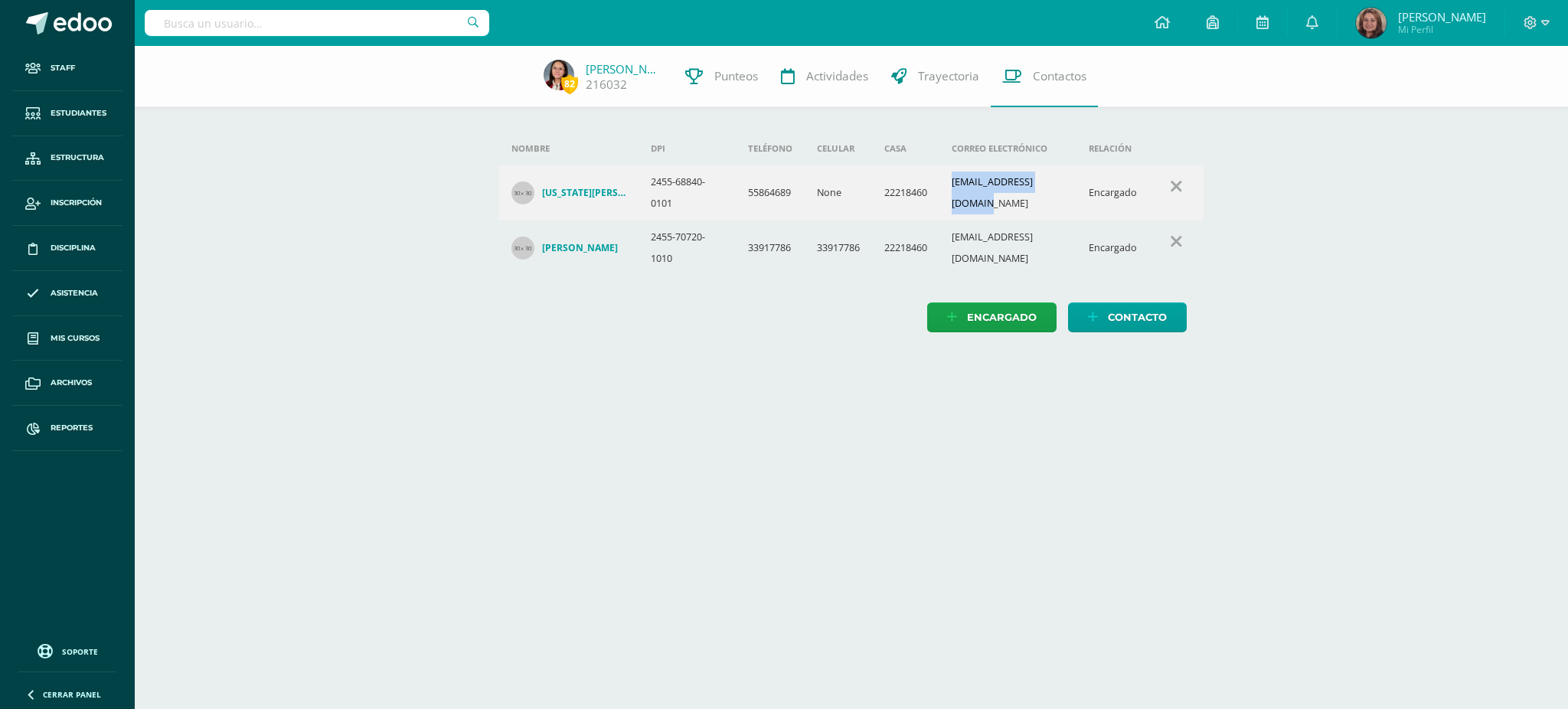
drag, startPoint x: 944, startPoint y: 197, endPoint x: 1067, endPoint y: 196, distance: 123.0
click at [1067, 196] on td "[EMAIL_ADDRESS][DOMAIN_NAME]" at bounding box center [1008, 192] width 137 height 55
copy td "[EMAIL_ADDRESS][DOMAIN_NAME]"
drag, startPoint x: 951, startPoint y: 255, endPoint x: 1076, endPoint y: 257, distance: 125.0
click at [1076, 257] on td "macolemus261@gmail.com" at bounding box center [1008, 248] width 137 height 55
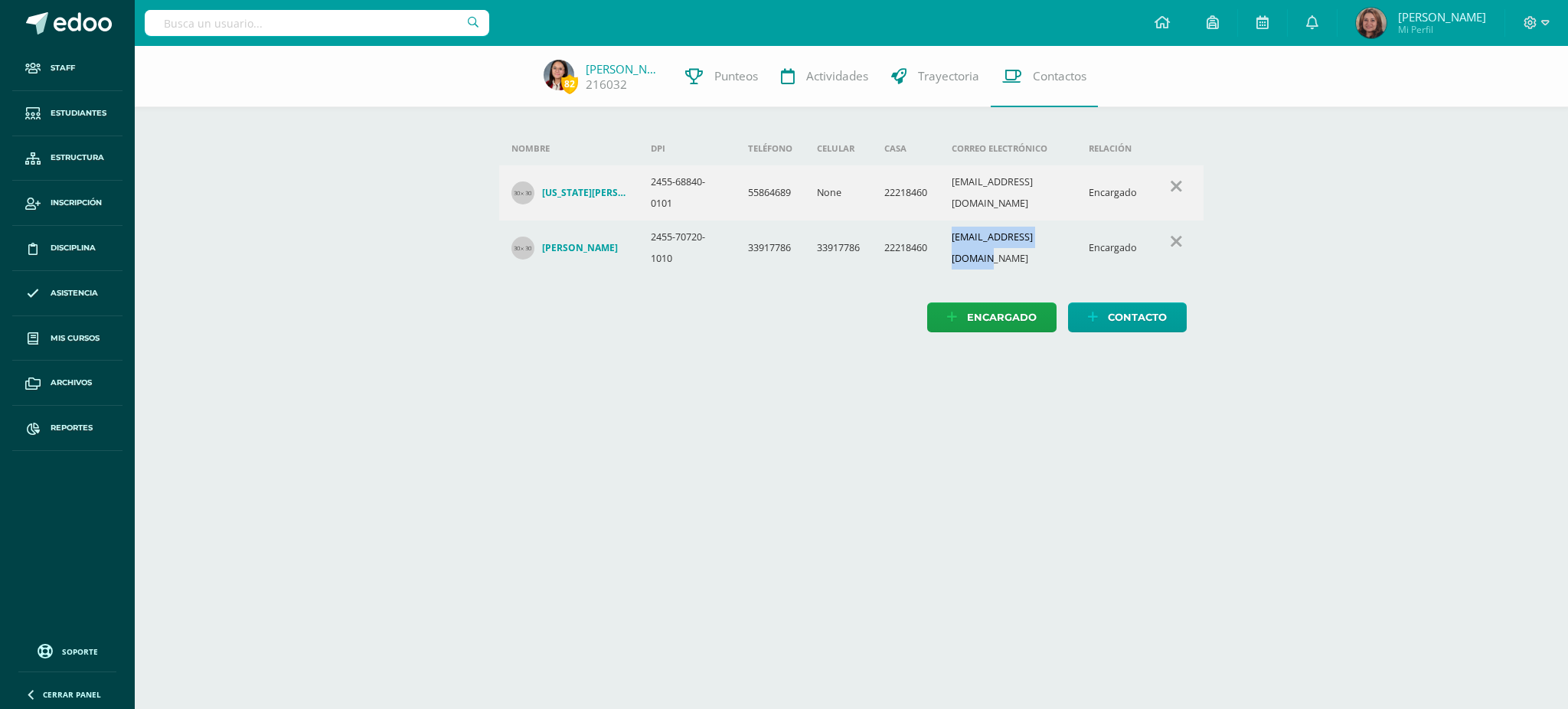
copy td "macolemus261@gmail.com"
click at [284, 33] on input "text" at bounding box center [317, 22] width 345 height 26
type input "maría josé barillas"
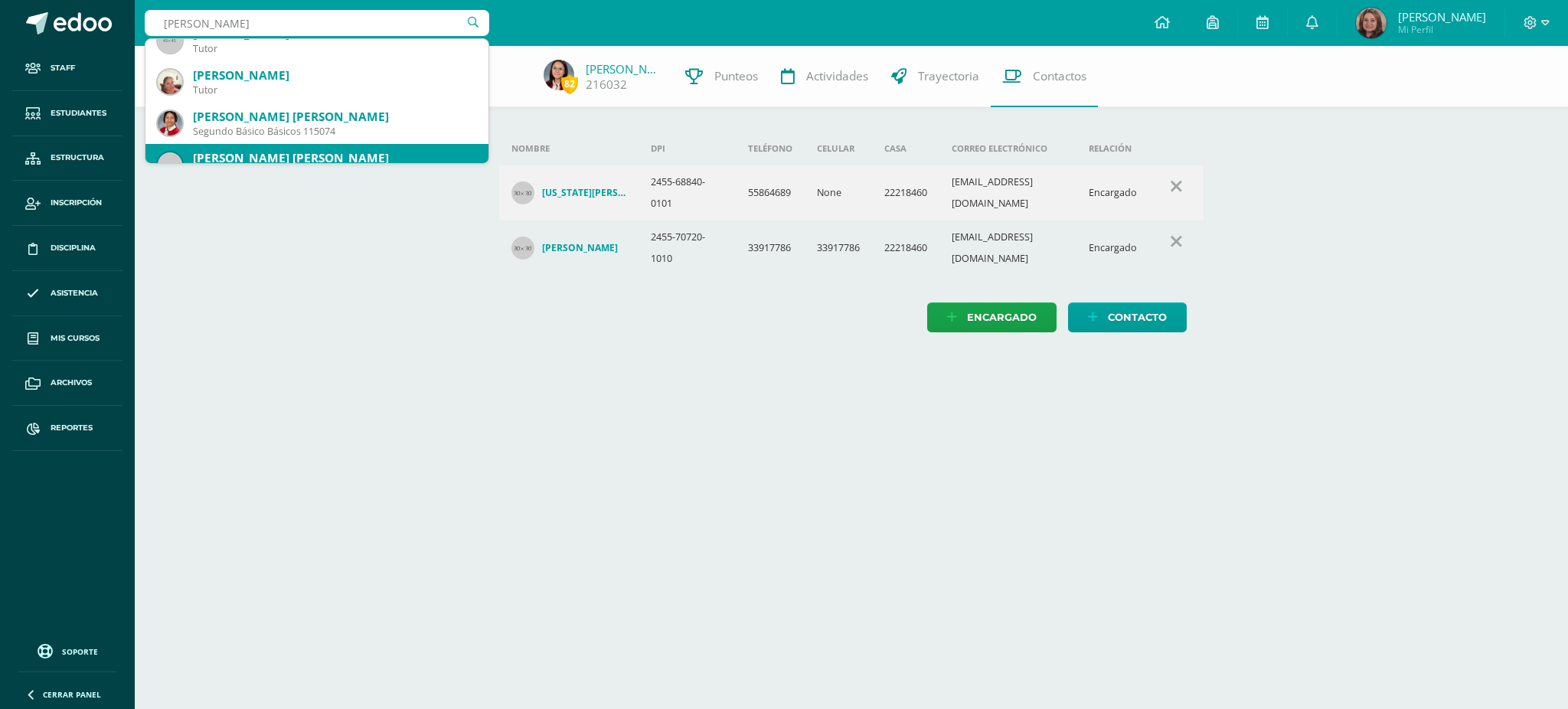
scroll to position [204, 0]
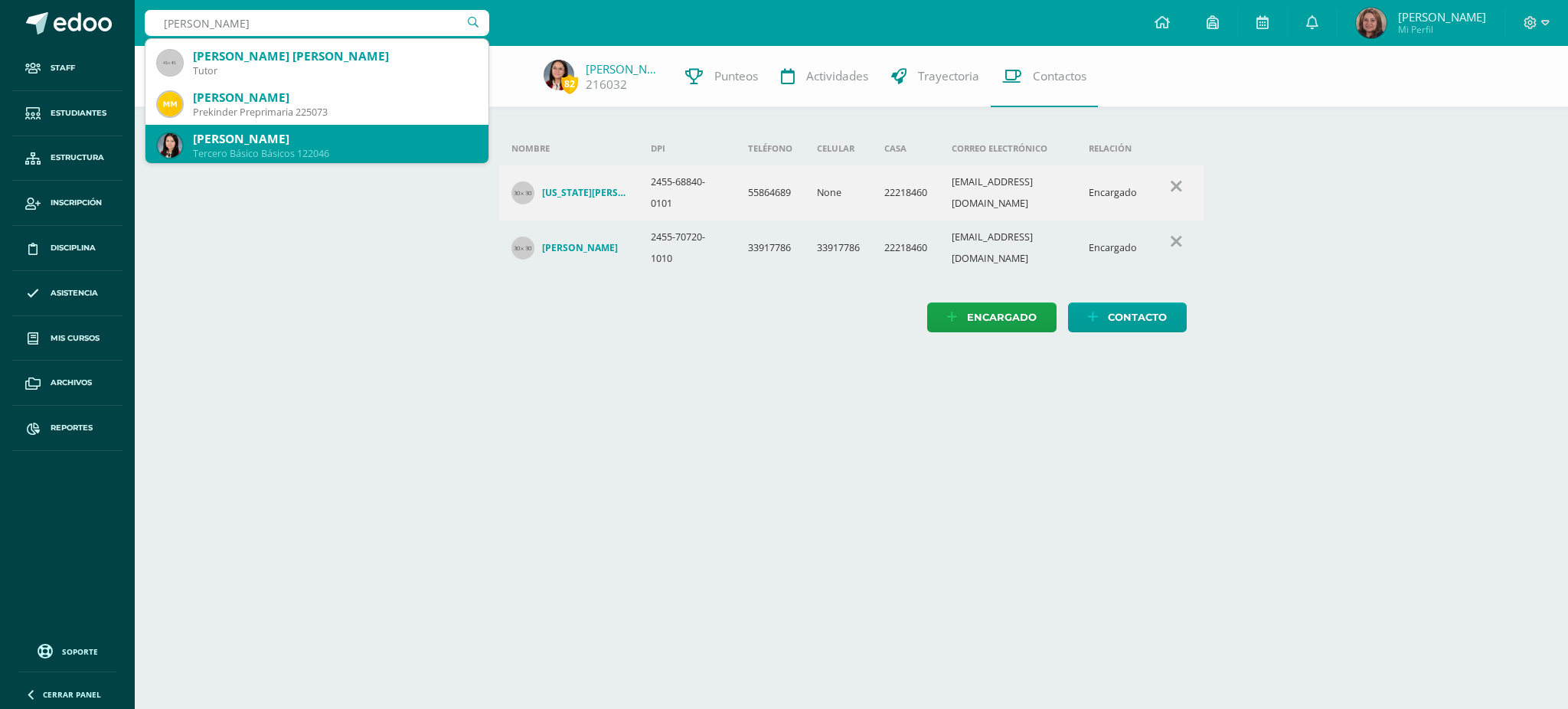
click at [324, 139] on div "Maria Jose Barillas Orellana" at bounding box center [334, 138] width 283 height 16
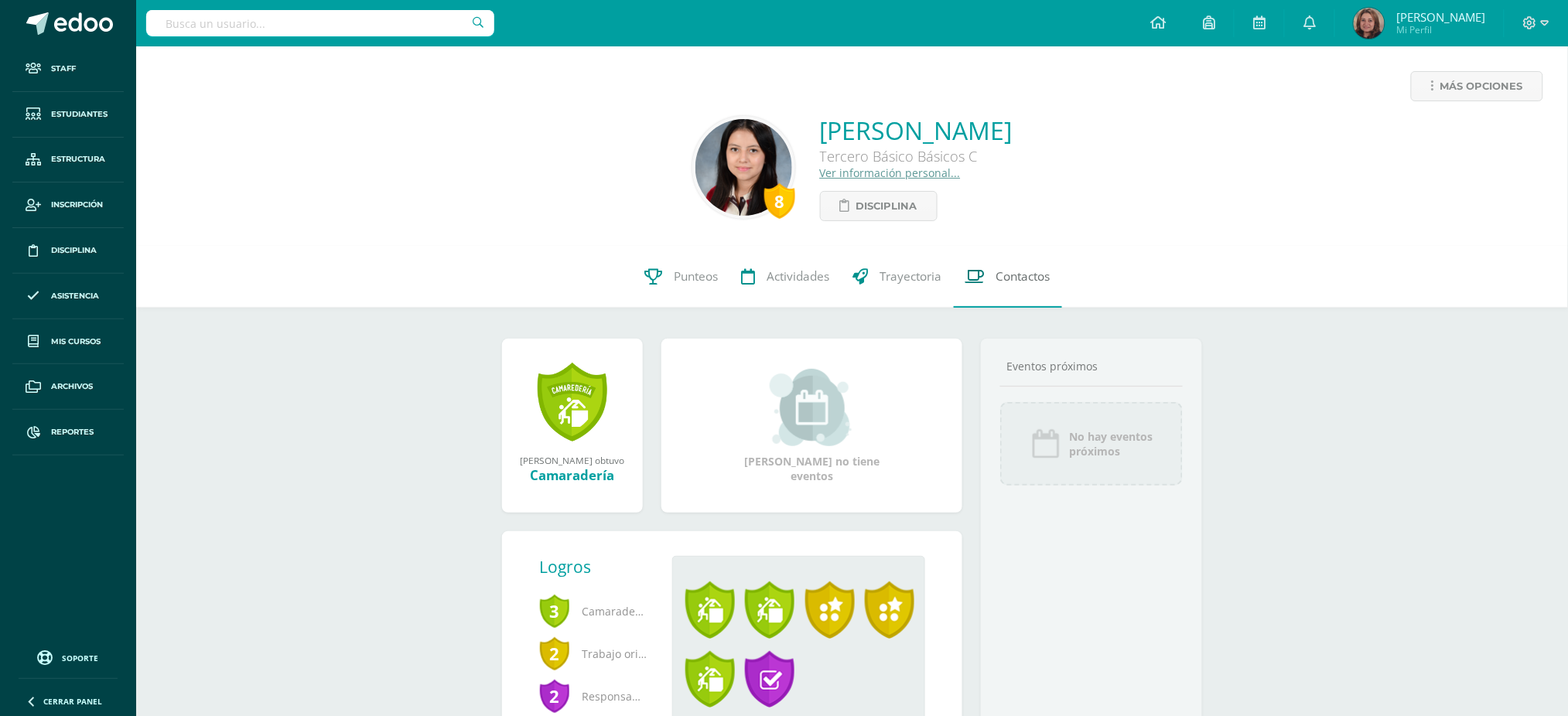
click at [1010, 280] on span "Contactos" at bounding box center [1024, 277] width 54 height 16
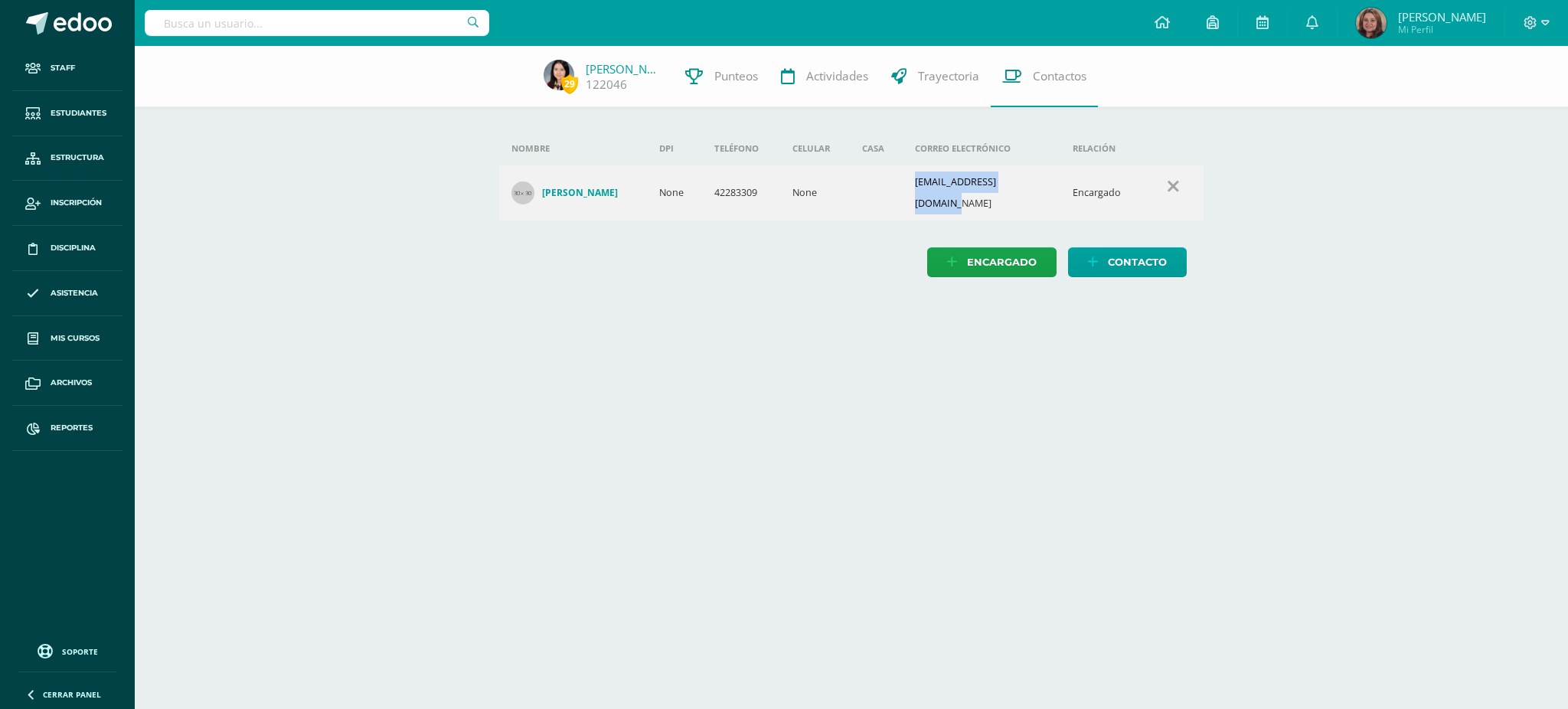
drag, startPoint x: 902, startPoint y: 183, endPoint x: 1033, endPoint y: 180, distance: 131.0
click at [1033, 180] on tr "[PERSON_NAME] None 42283309 None [EMAIL_ADDRESS][DOMAIN_NAME] Encargado" at bounding box center [852, 192] width 705 height 55
copy tr "[EMAIL_ADDRESS][DOMAIN_NAME]"
click at [284, 17] on input "text" at bounding box center [317, 22] width 345 height 26
type input "[PERSON_NAME]"
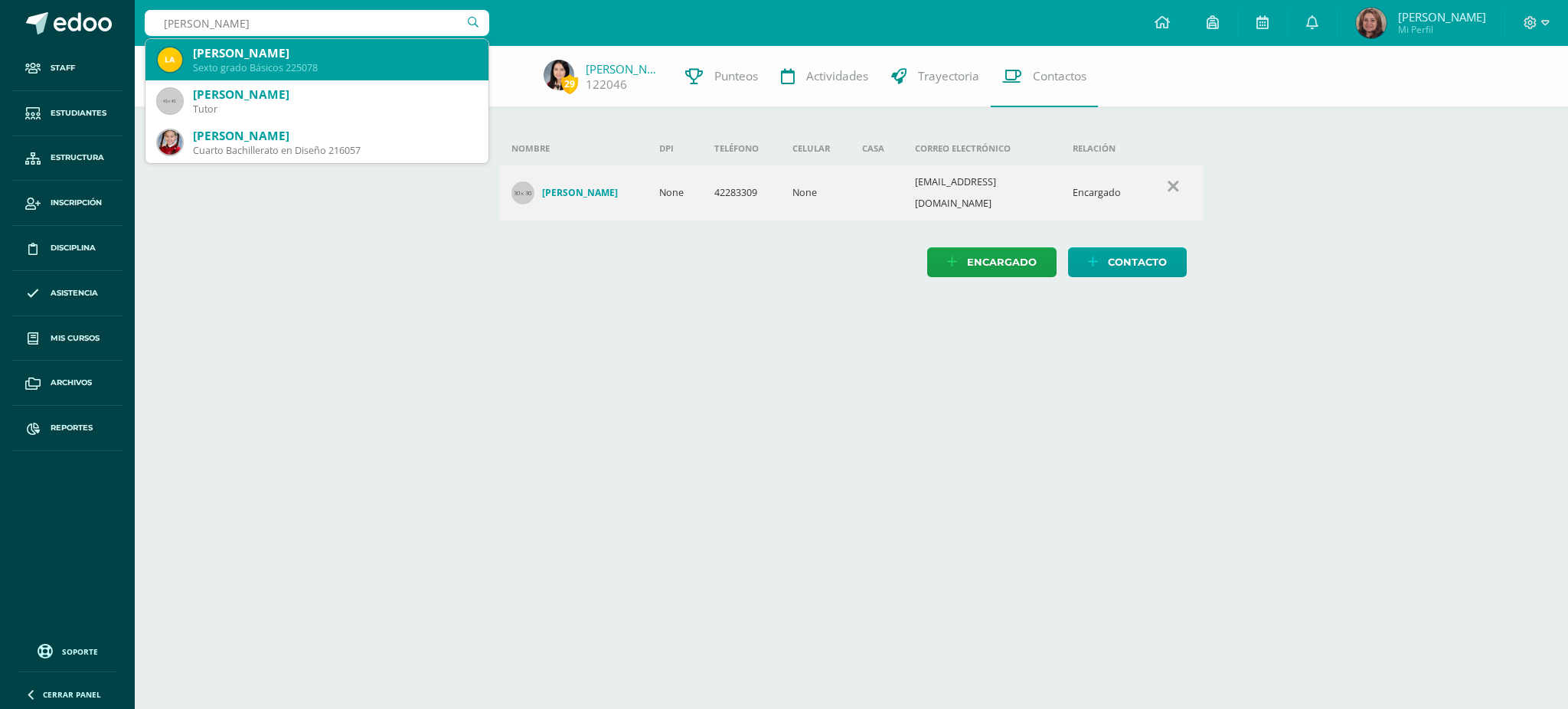
click at [277, 49] on div "[PERSON_NAME]" at bounding box center [334, 53] width 283 height 16
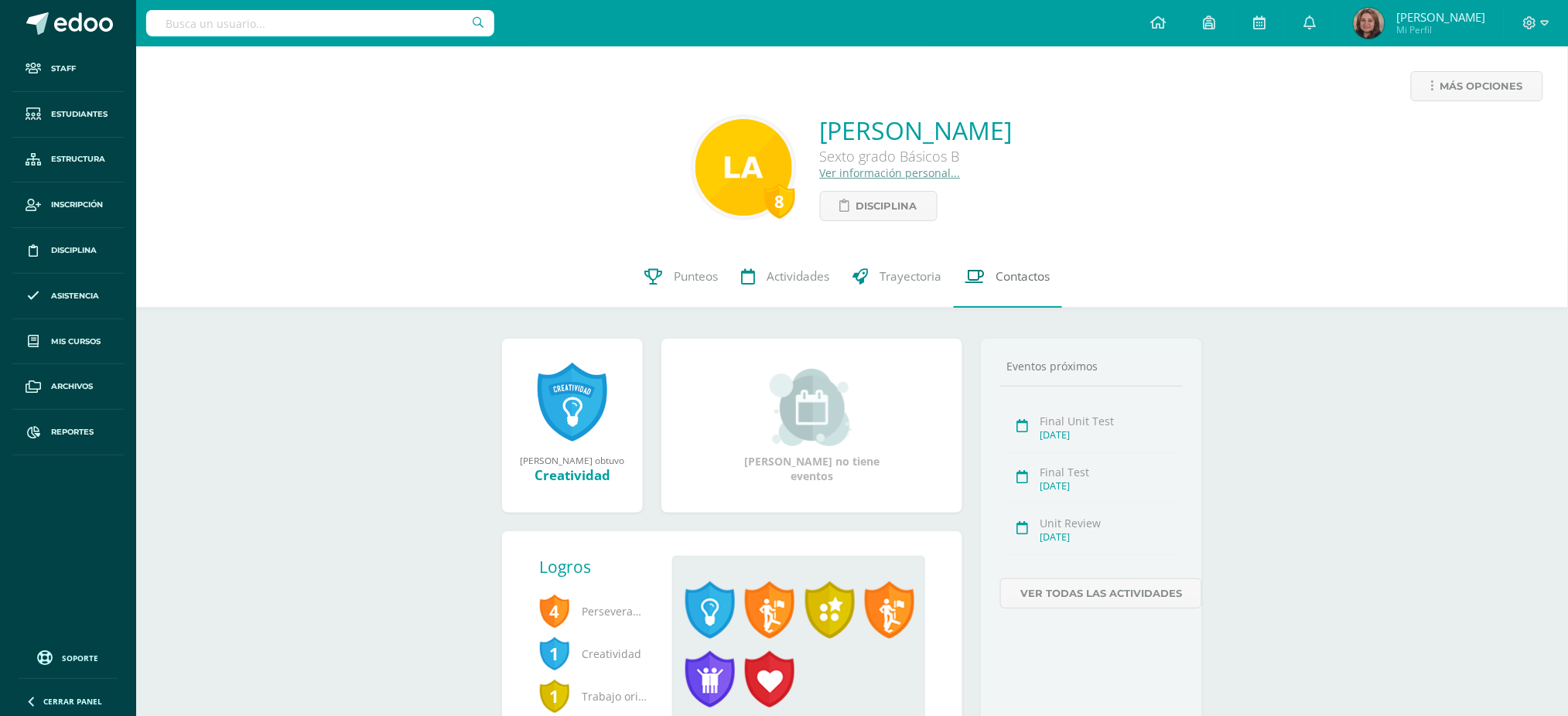
click at [1023, 277] on span "Contactos" at bounding box center [1024, 277] width 54 height 16
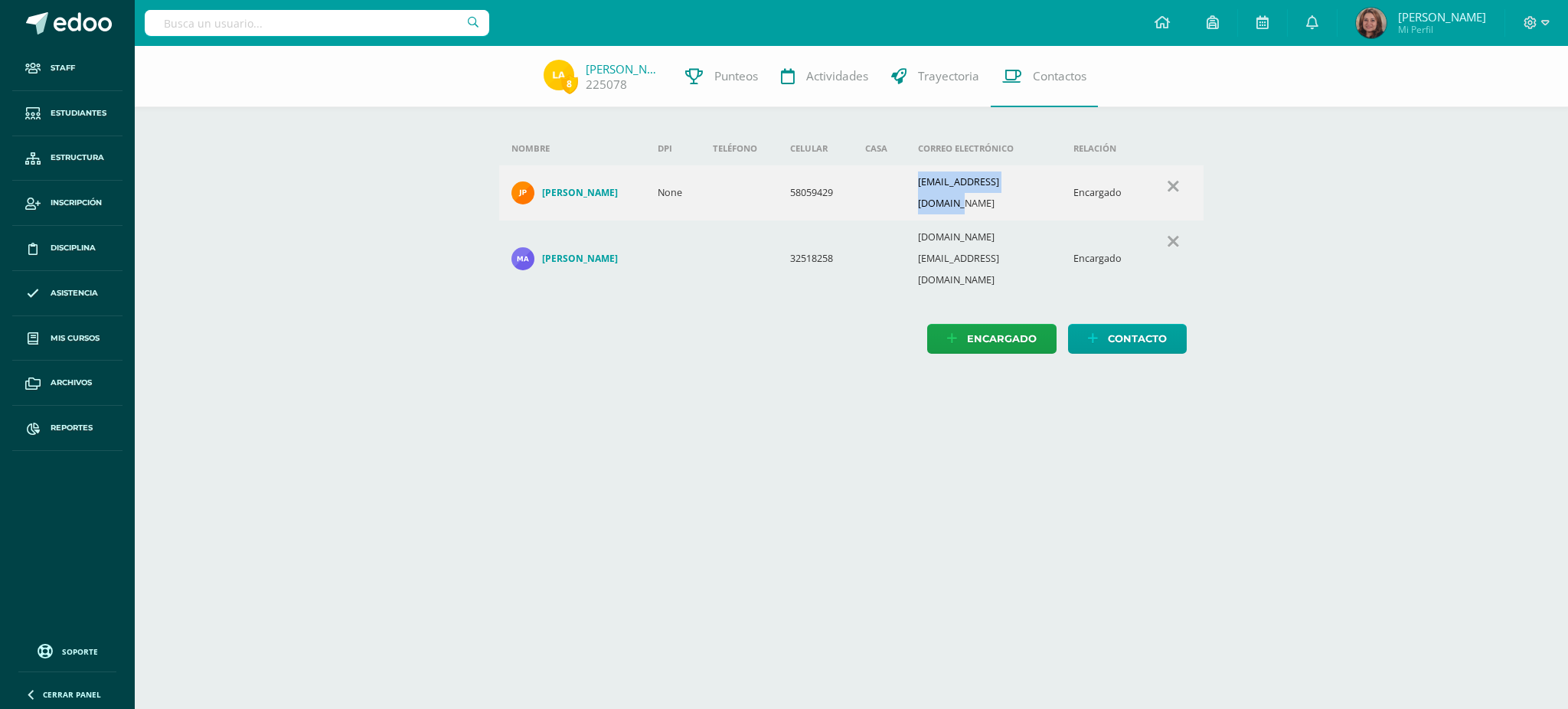
drag, startPoint x: 916, startPoint y: 189, endPoint x: 1047, endPoint y: 194, distance: 131.1
click at [1047, 194] on td "[EMAIL_ADDRESS][DOMAIN_NAME]" at bounding box center [984, 192] width 157 height 55
copy td "[EMAIL_ADDRESS][DOMAIN_NAME]"
drag, startPoint x: 910, startPoint y: 232, endPoint x: 1049, endPoint y: 234, distance: 139.0
click at [1049, 234] on tr "[PERSON_NAME] 32518258 [DOMAIN_NAME][EMAIL_ADDRESS][DOMAIN_NAME] Encargado" at bounding box center [852, 259] width 705 height 77
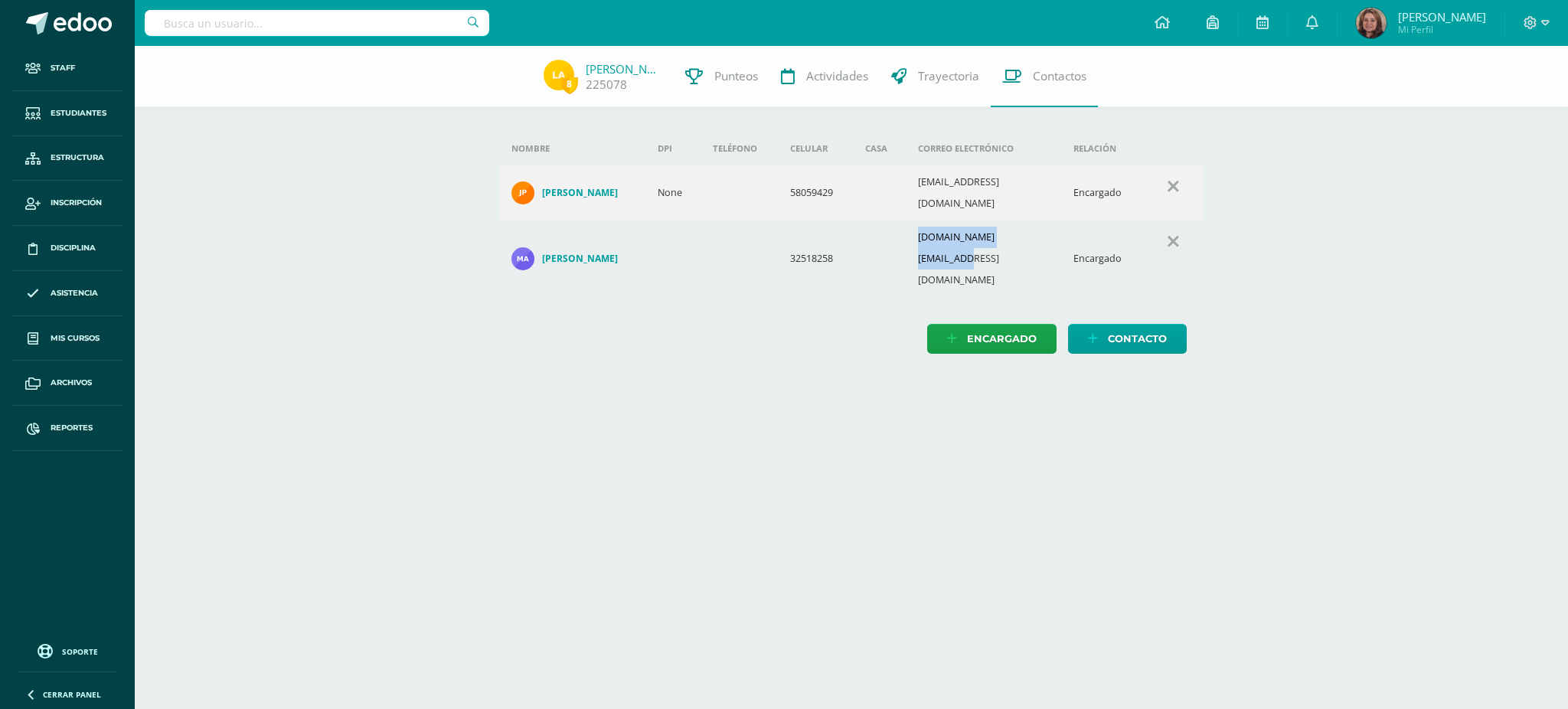
copy tr "[DOMAIN_NAME][EMAIL_ADDRESS][DOMAIN_NAME]"
